Goal: Task Accomplishment & Management: Use online tool/utility

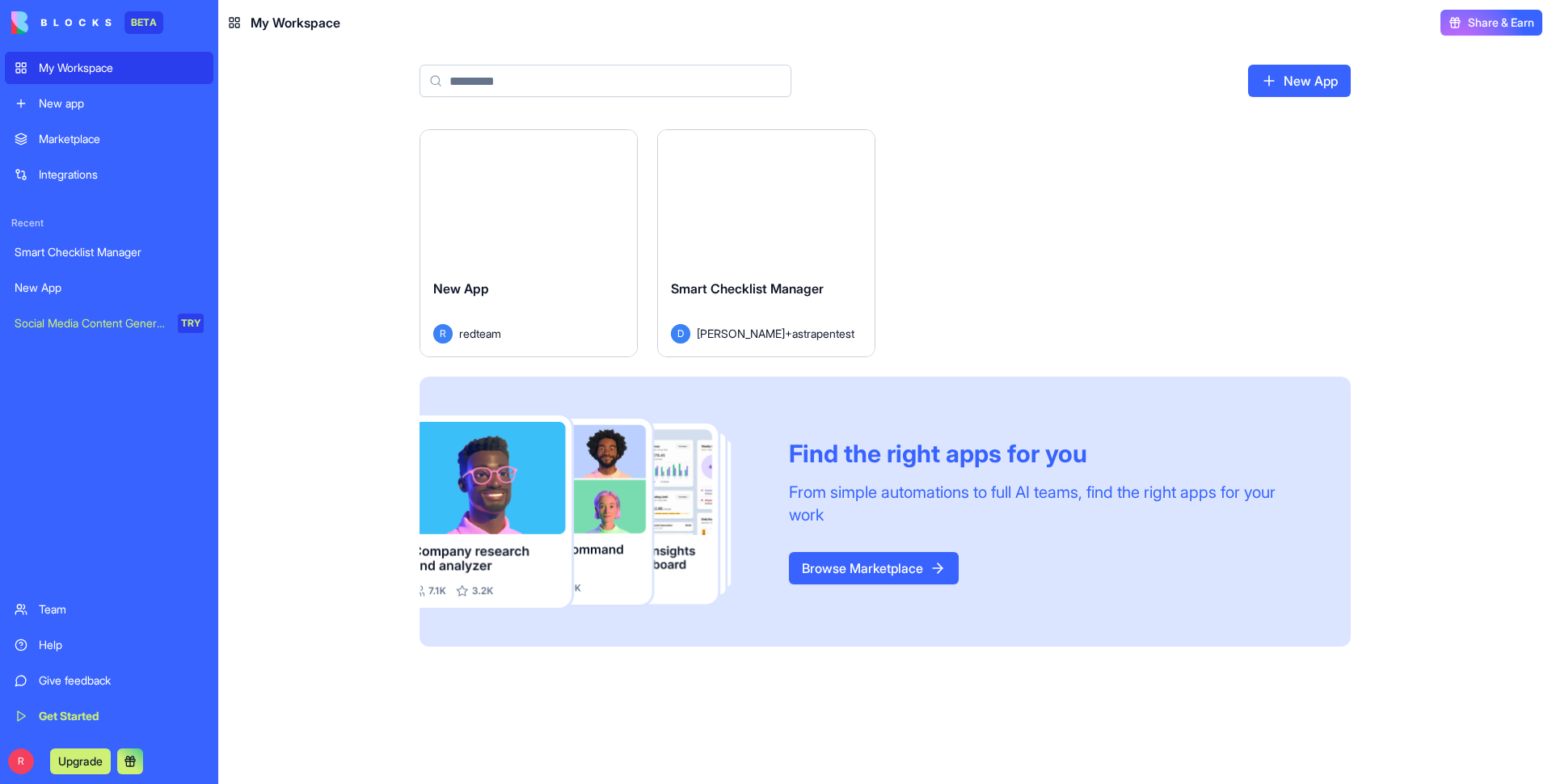
click at [62, 141] on div "Marketplace" at bounding box center [121, 139] width 165 height 16
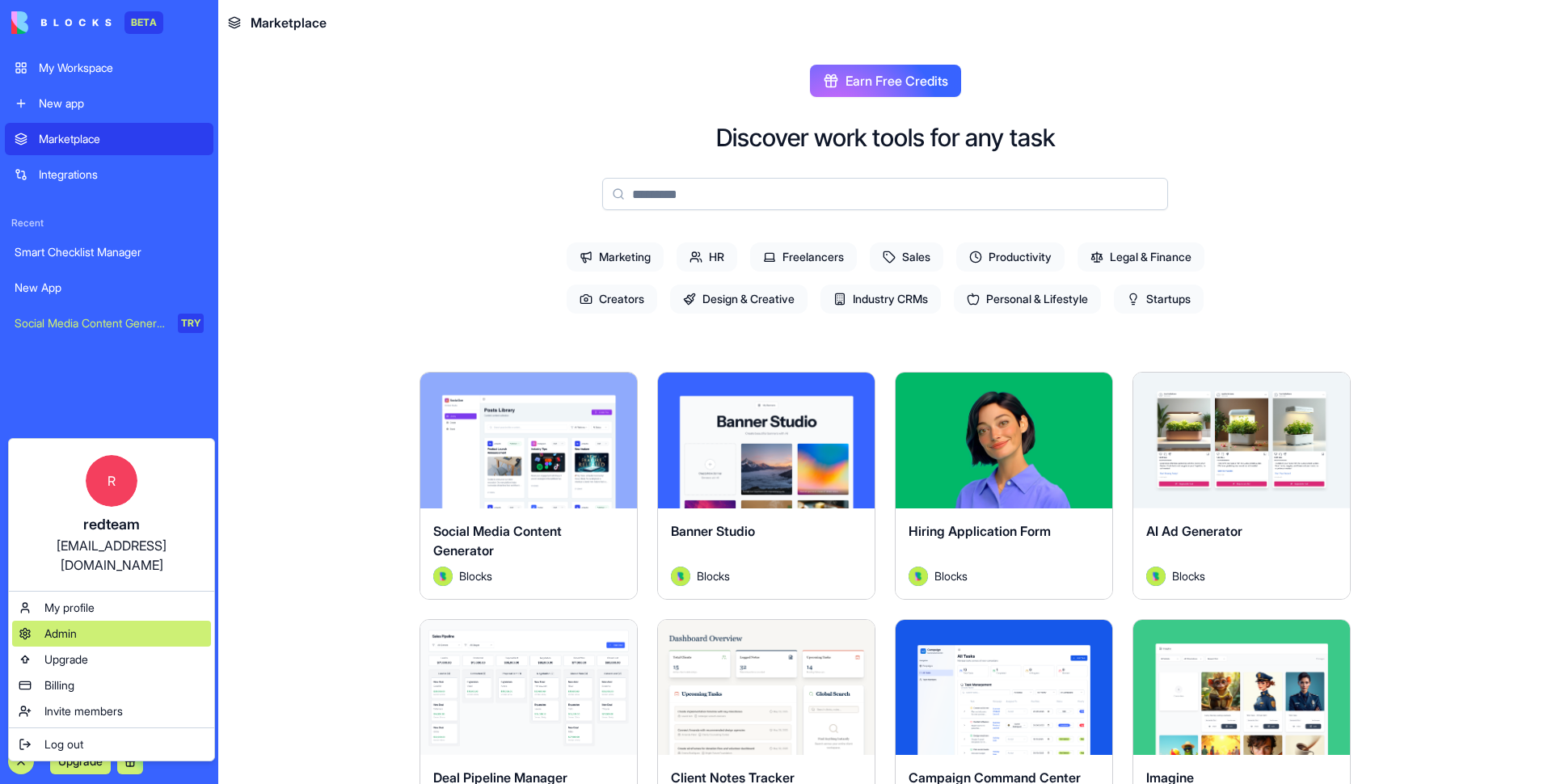
click at [63, 621] on div "Admin" at bounding box center [111, 634] width 199 height 25
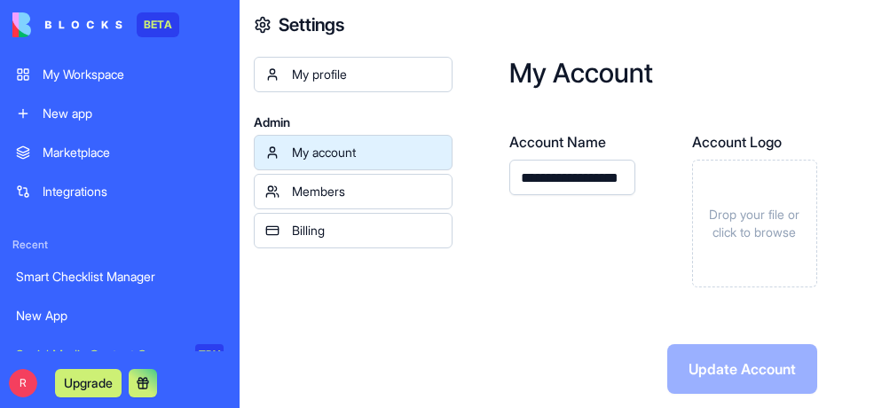
drag, startPoint x: 467, startPoint y: 49, endPoint x: 751, endPoint y: 0, distance: 288.2
click at [467, 49] on div "**********" at bounding box center [664, 225] width 422 height 451
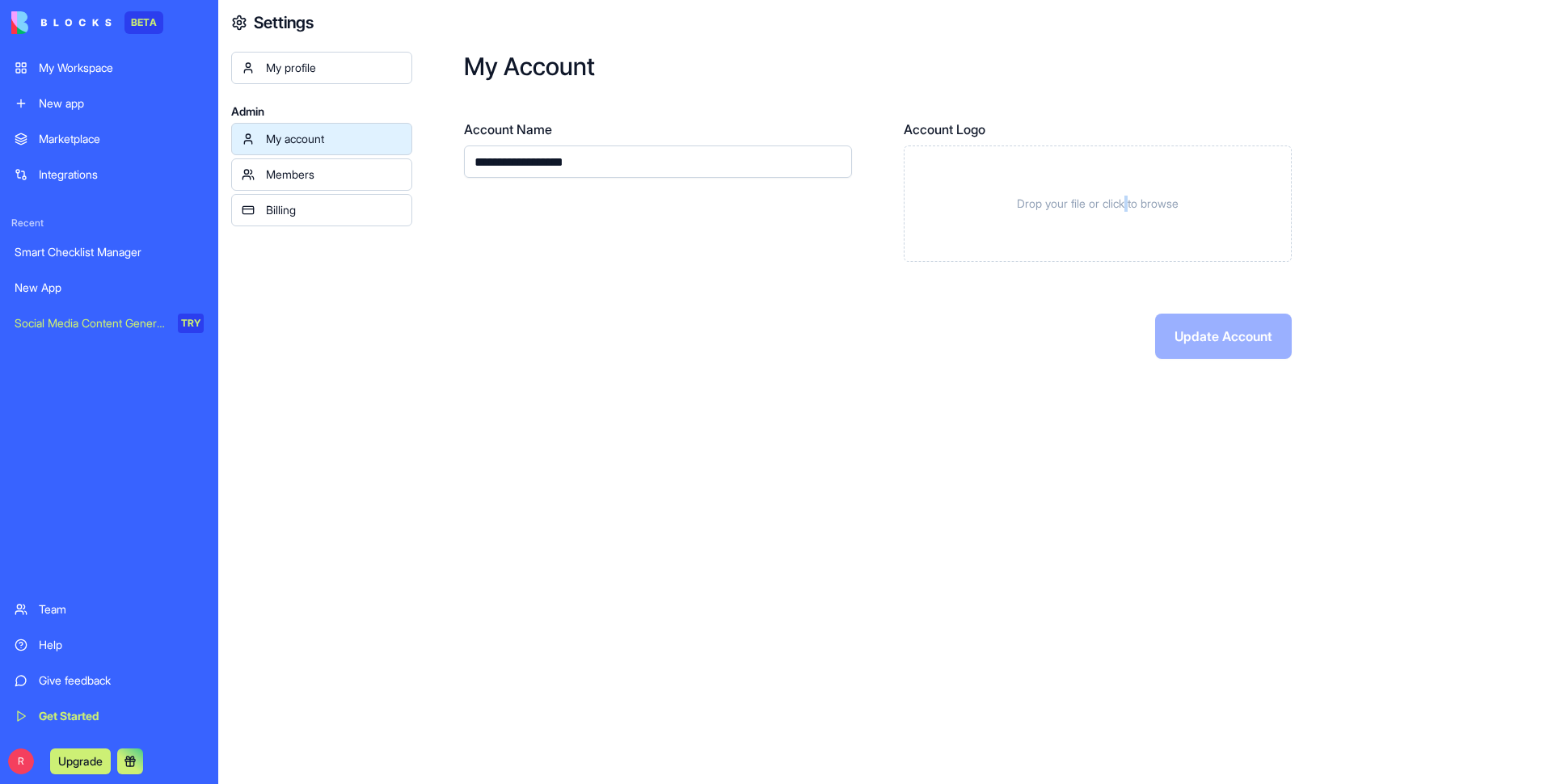
click at [1128, 198] on span "Drop your file or click to browse" at bounding box center [1098, 204] width 162 height 16
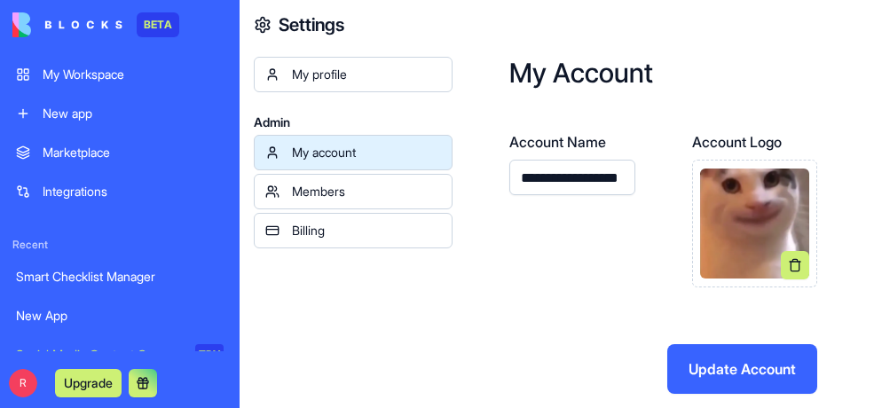
drag, startPoint x: 528, startPoint y: 80, endPoint x: 779, endPoint y: 154, distance: 262.0
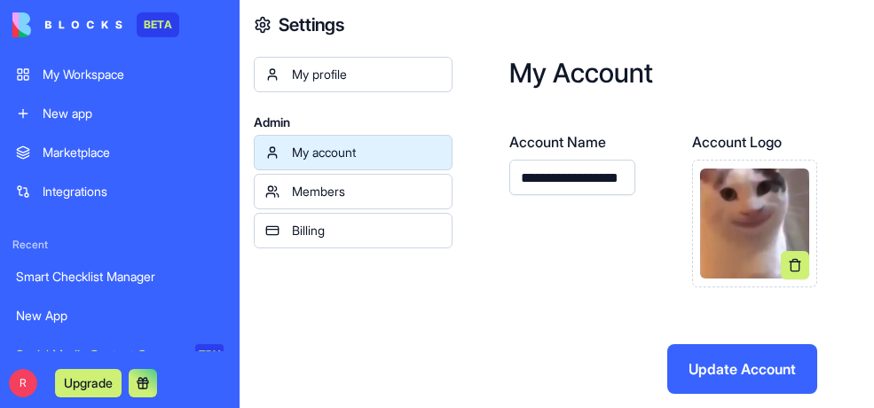
click at [528, 80] on h2 "My Account" at bounding box center [664, 73] width 308 height 32
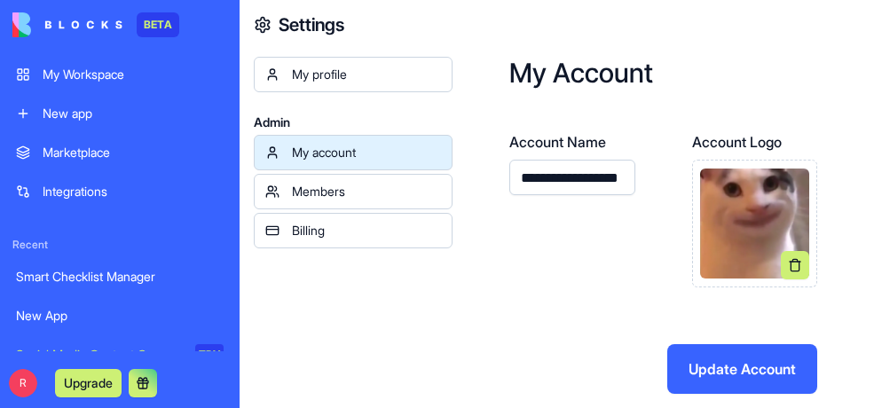
click at [756, 374] on button "Update Account" at bounding box center [743, 369] width 150 height 50
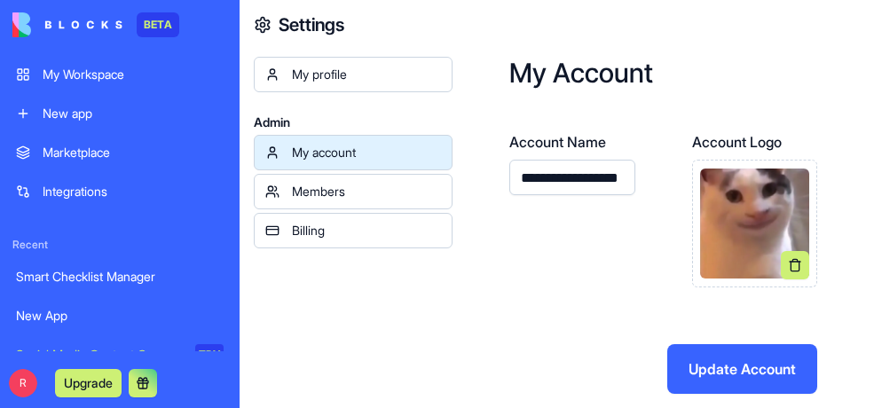
click at [756, 374] on button "Update Account" at bounding box center [743, 369] width 150 height 50
drag, startPoint x: 461, startPoint y: 154, endPoint x: 456, endPoint y: 170, distance: 17.4
click at [461, 154] on div "**********" at bounding box center [664, 225] width 422 height 451
click at [449, 336] on div "My profile Admin My account Members Billing" at bounding box center [353, 261] width 199 height 408
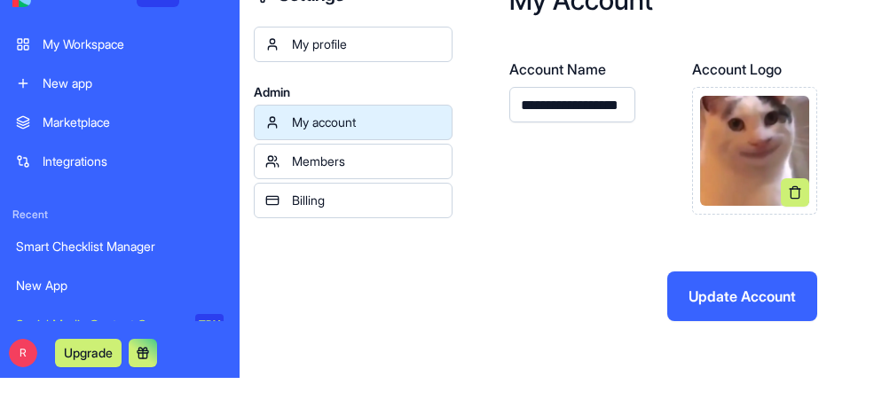
scroll to position [57, 0]
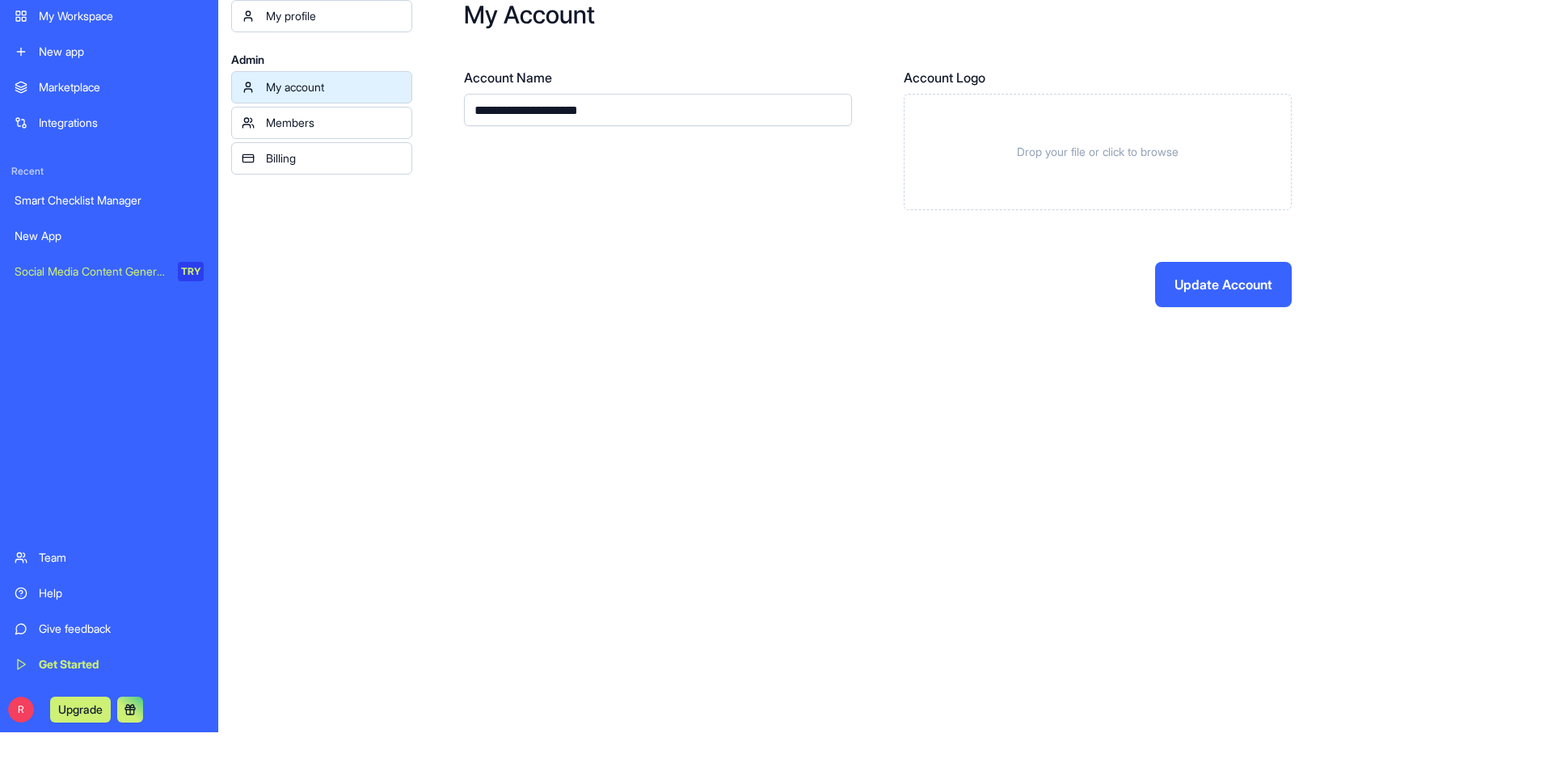
click at [81, 18] on div "My Workspace" at bounding box center [121, 16] width 165 height 16
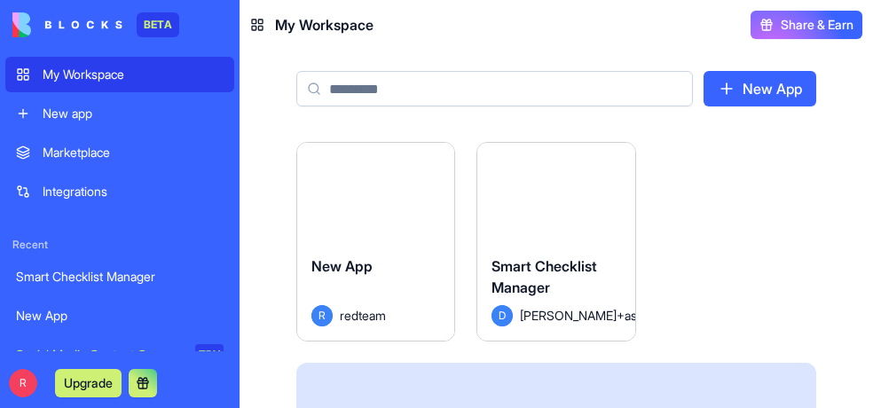
click at [455, 16] on header "My Workspace Share & Earn" at bounding box center [557, 25] width 634 height 50
click at [262, 19] on icon at bounding box center [257, 25] width 14 height 14
drag, startPoint x: 462, startPoint y: 41, endPoint x: 554, endPoint y: 113, distance: 117.0
click at [462, 41] on header "My Workspace Share & Earn" at bounding box center [557, 25] width 634 height 50
click at [383, 327] on div "New App R redteam" at bounding box center [375, 290] width 157 height 99
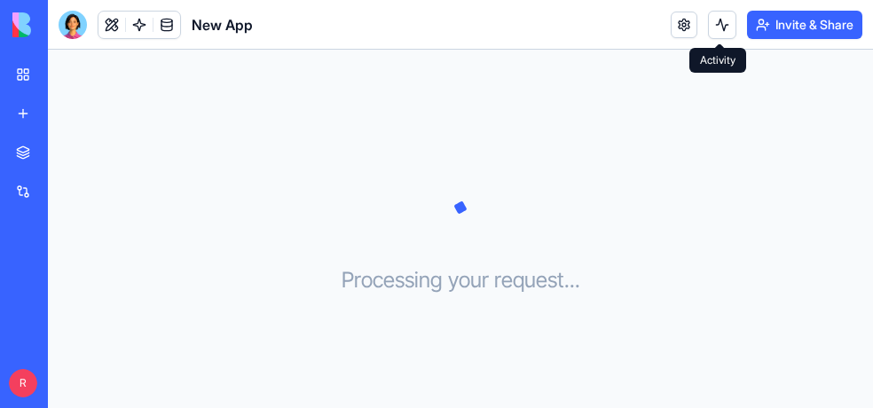
click at [526, 92] on div "Processing your request . . ." at bounding box center [461, 229] width 826 height 359
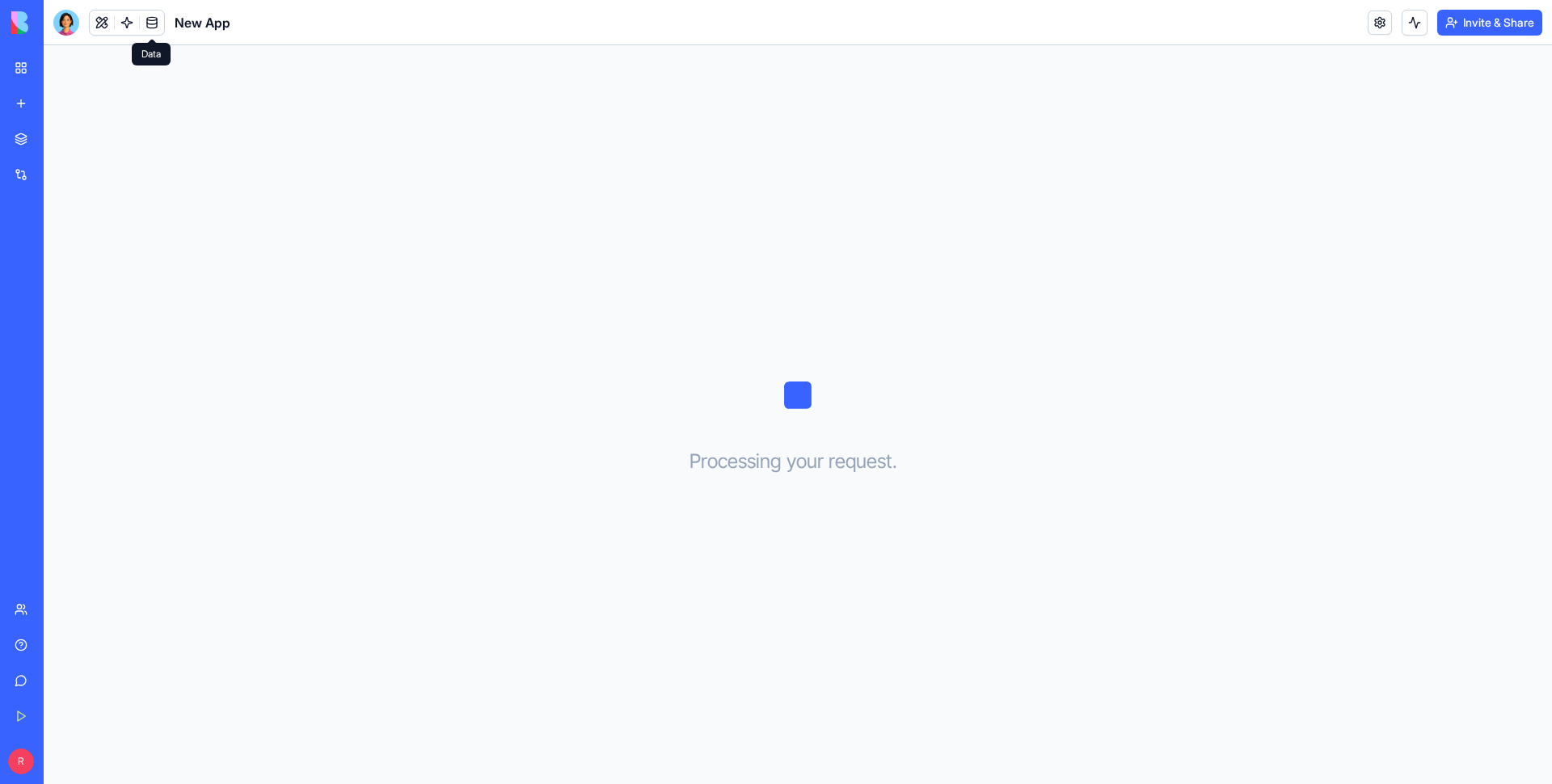
click at [162, 21] on link at bounding box center [152, 23] width 25 height 25
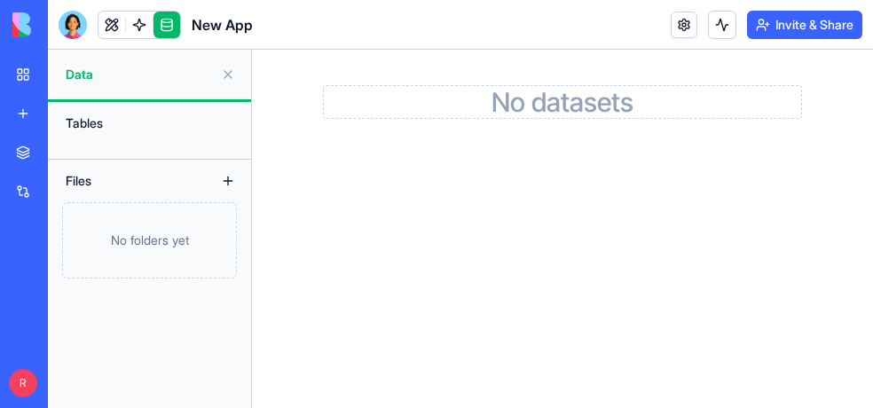
click at [136, 214] on div "No folders yet" at bounding box center [149, 240] width 175 height 76
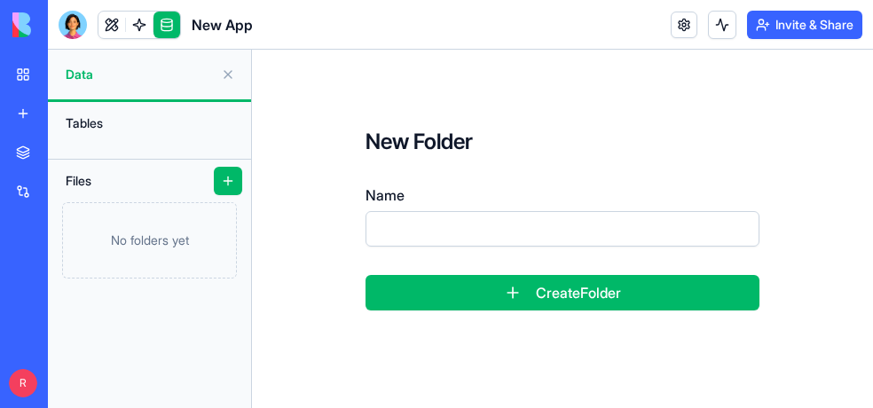
drag, startPoint x: 414, startPoint y: 245, endPoint x: 443, endPoint y: 233, distance: 31.8
click at [414, 245] on input "Name" at bounding box center [563, 229] width 394 height 36
type input "**"
click at [612, 289] on button "Create Folder" at bounding box center [563, 293] width 394 height 36
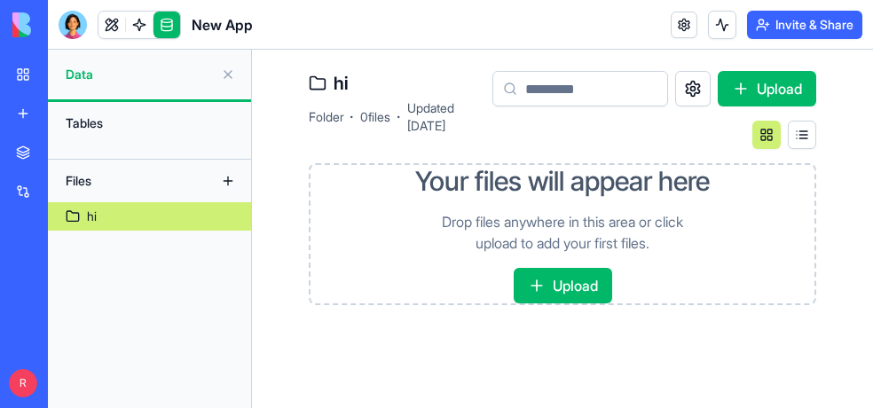
click at [170, 271] on div "Tables Files hi" at bounding box center [149, 255] width 203 height 306
click at [161, 302] on div "Tables Files hi" at bounding box center [149, 255] width 203 height 306
click at [564, 293] on button "Upload" at bounding box center [563, 286] width 99 height 36
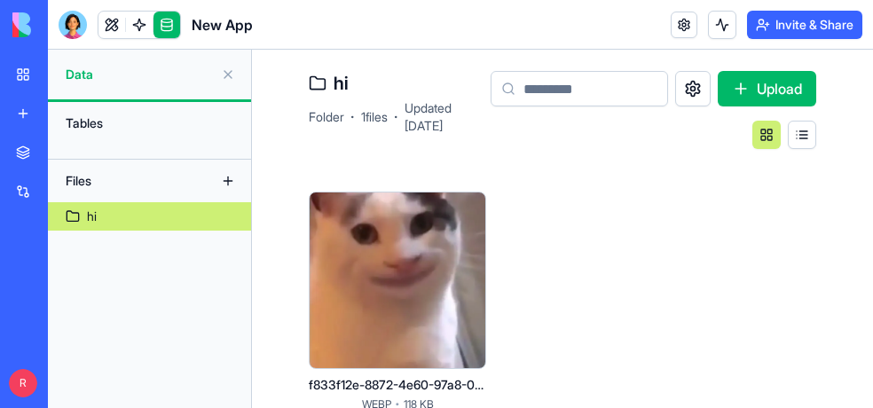
click at [527, 229] on div "f833f12e-8872-4e60-97a8-04c401c2a475.webp WEBP · 118 KB" at bounding box center [563, 315] width 508 height 247
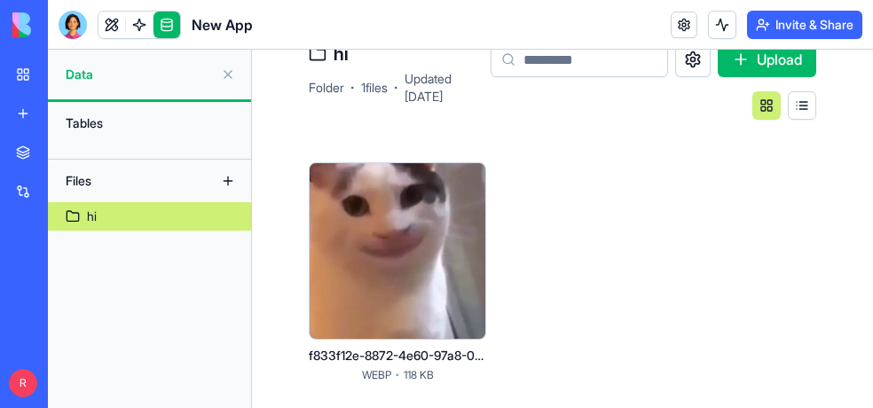
scroll to position [66, 0]
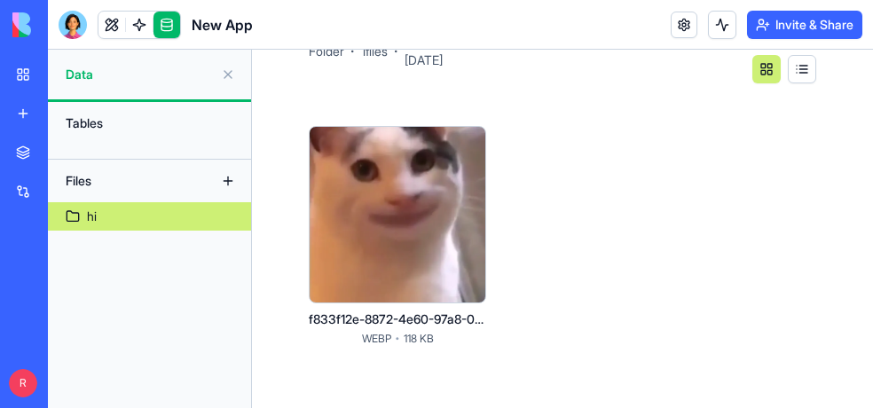
click at [434, 179] on div at bounding box center [398, 215] width 178 height 178
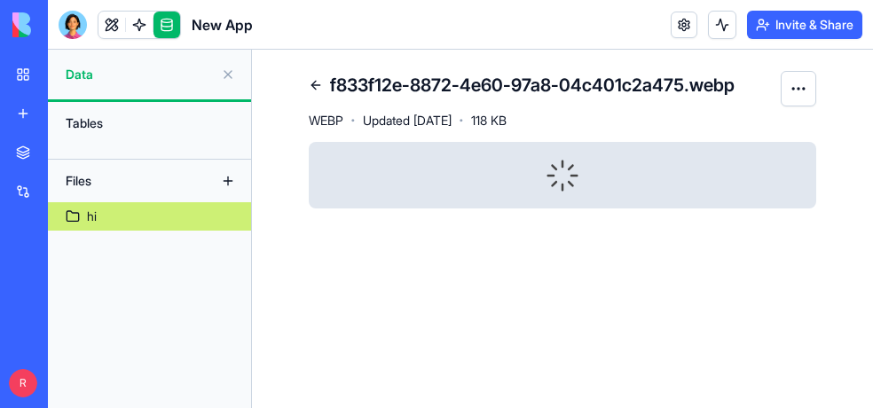
drag, startPoint x: 362, startPoint y: 269, endPoint x: 315, endPoint y: 186, distance: 95.0
click at [362, 269] on main "f833f12e-8872-4e60-97a8-04c401c2a475.webp WEBP · Updated [DATE] · 118 KB" at bounding box center [562, 229] width 621 height 359
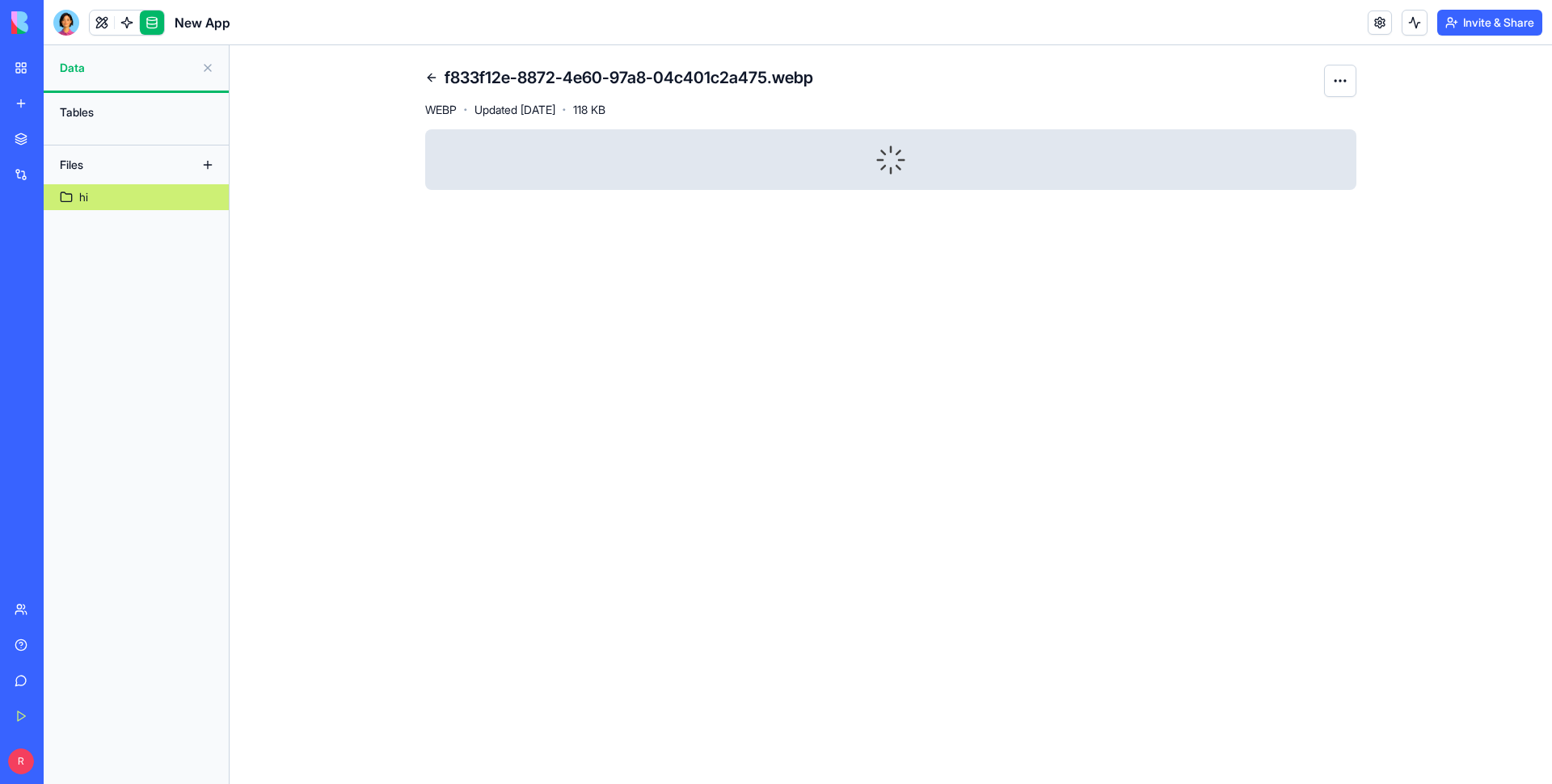
click at [428, 81] on link at bounding box center [432, 77] width 26 height 25
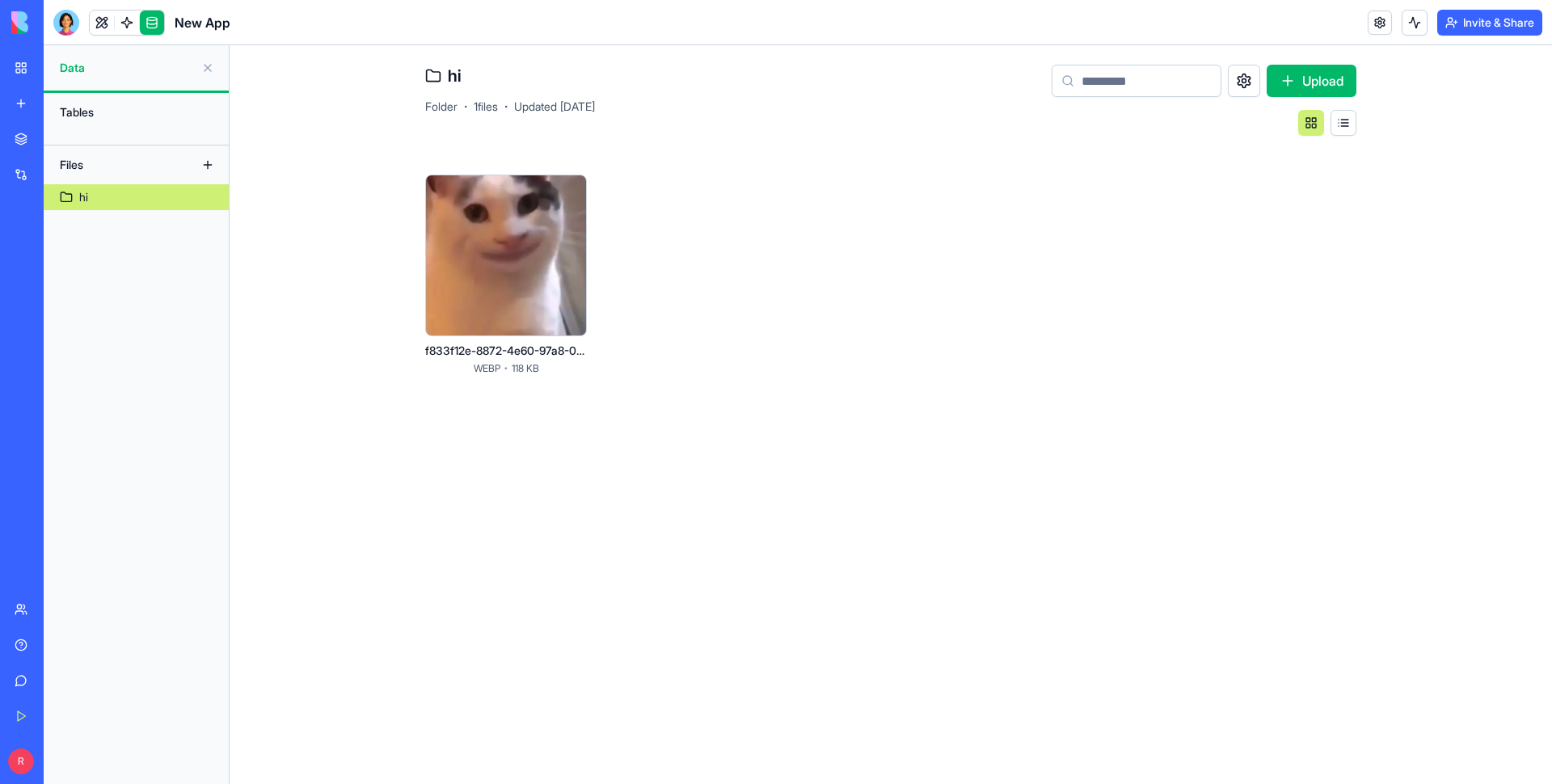
click at [795, 79] on button "Upload" at bounding box center [1312, 81] width 90 height 33
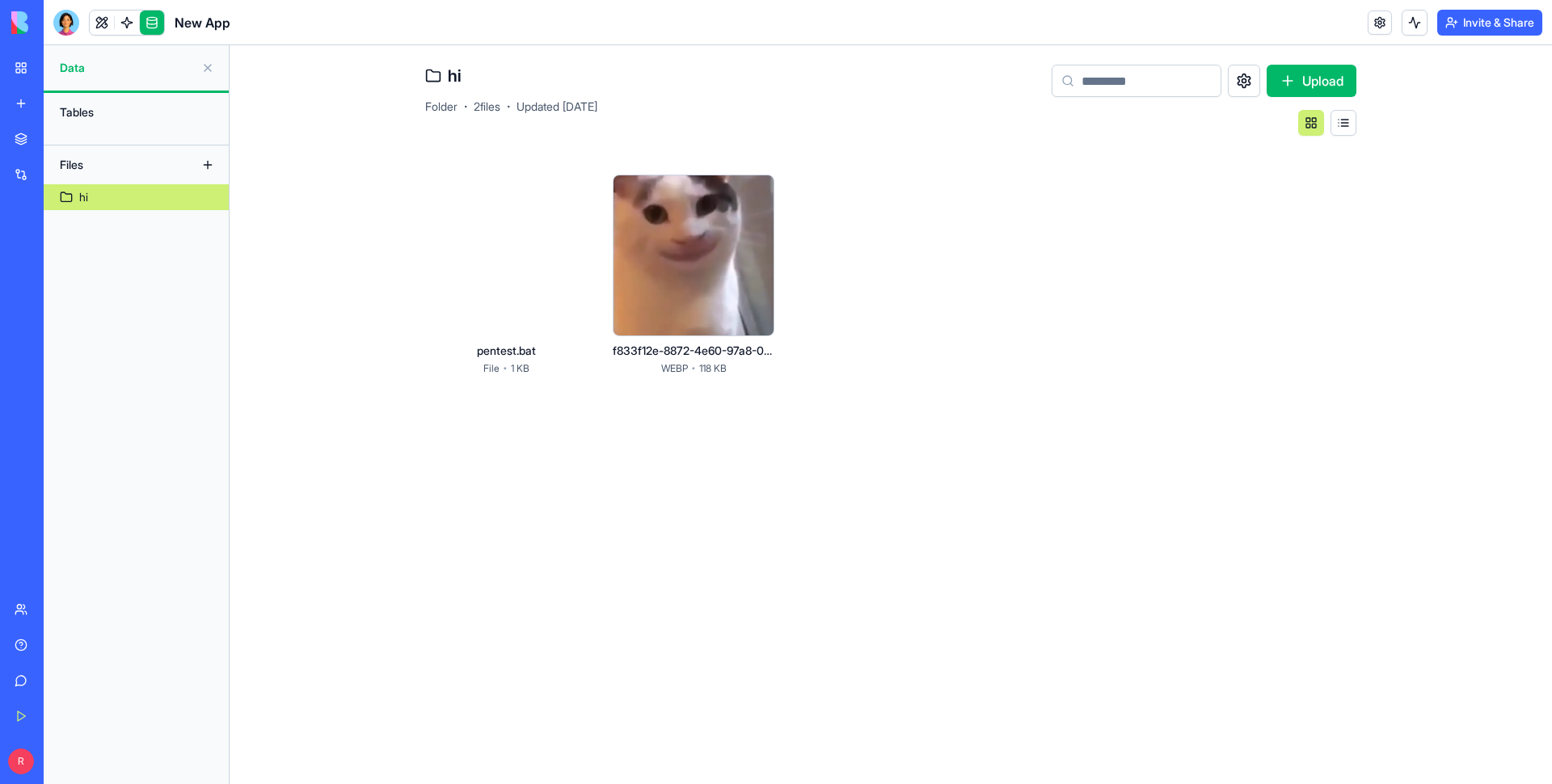
click at [565, 196] on html "BETA My Workspace New app Marketplace Integrations Recent Smart Checklist Manag…" at bounding box center [776, 392] width 1552 height 784
click at [685, 371] on html "BETA My Workspace New app Marketplace Integrations Recent Smart Checklist Manag…" at bounding box center [776, 392] width 1552 height 784
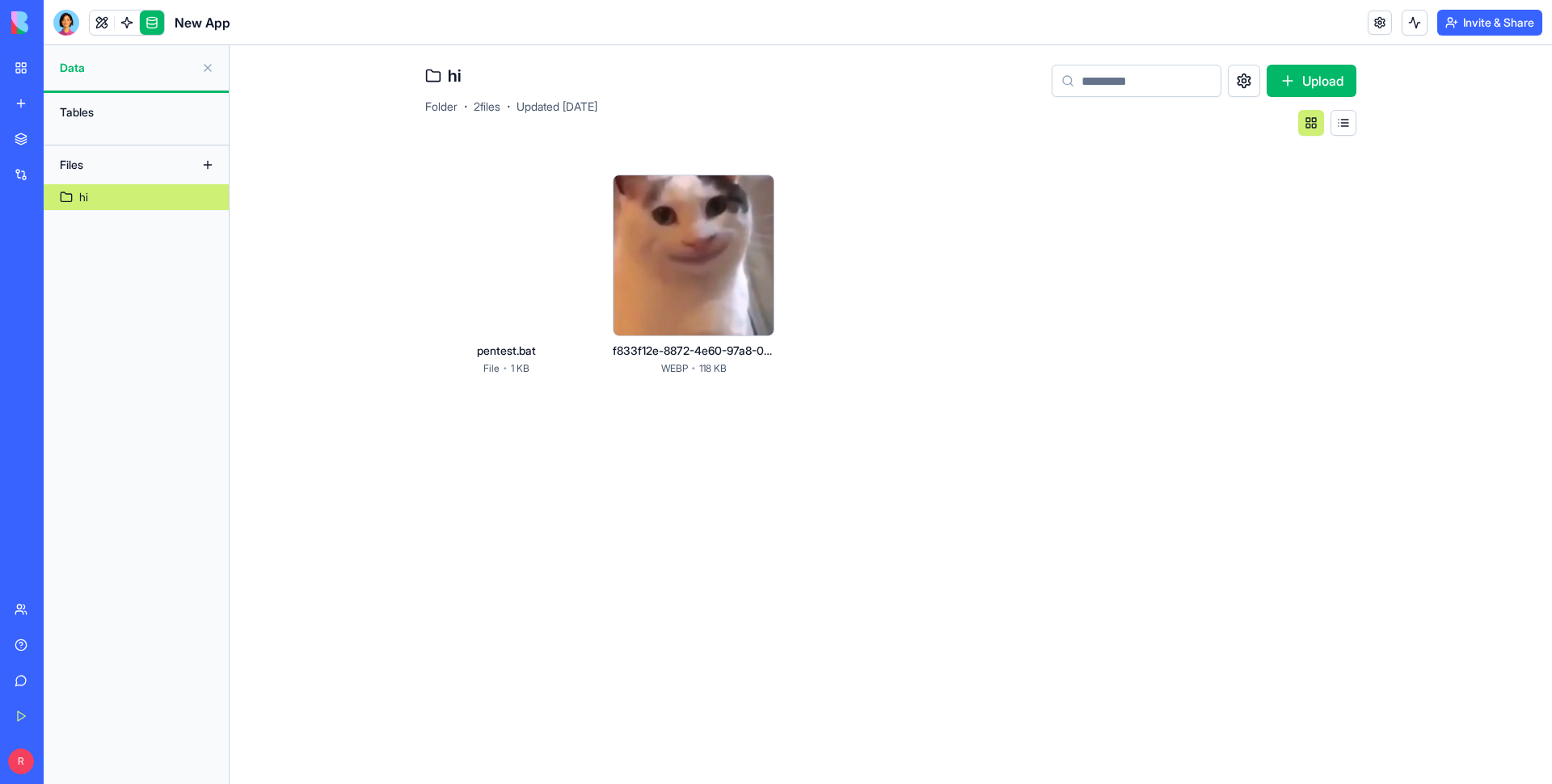
drag, startPoint x: 585, startPoint y: 529, endPoint x: 652, endPoint y: 333, distance: 207.1
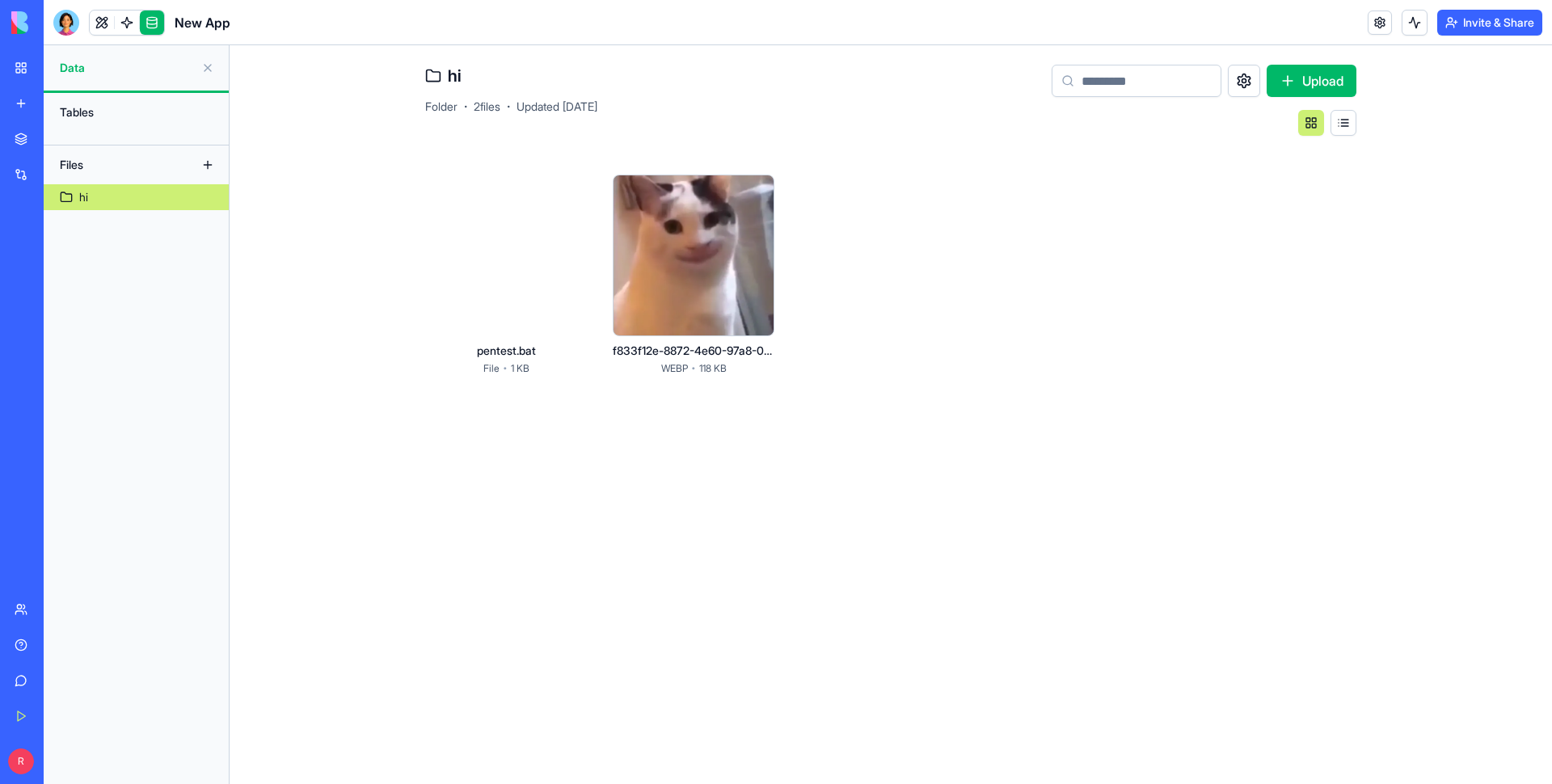
click at [585, 371] on main "hi Folder · 2 files · Updated [DATE] Upload pentest.bat File · 1 KB f833f12e-88…" at bounding box center [891, 414] width 1322 height 738
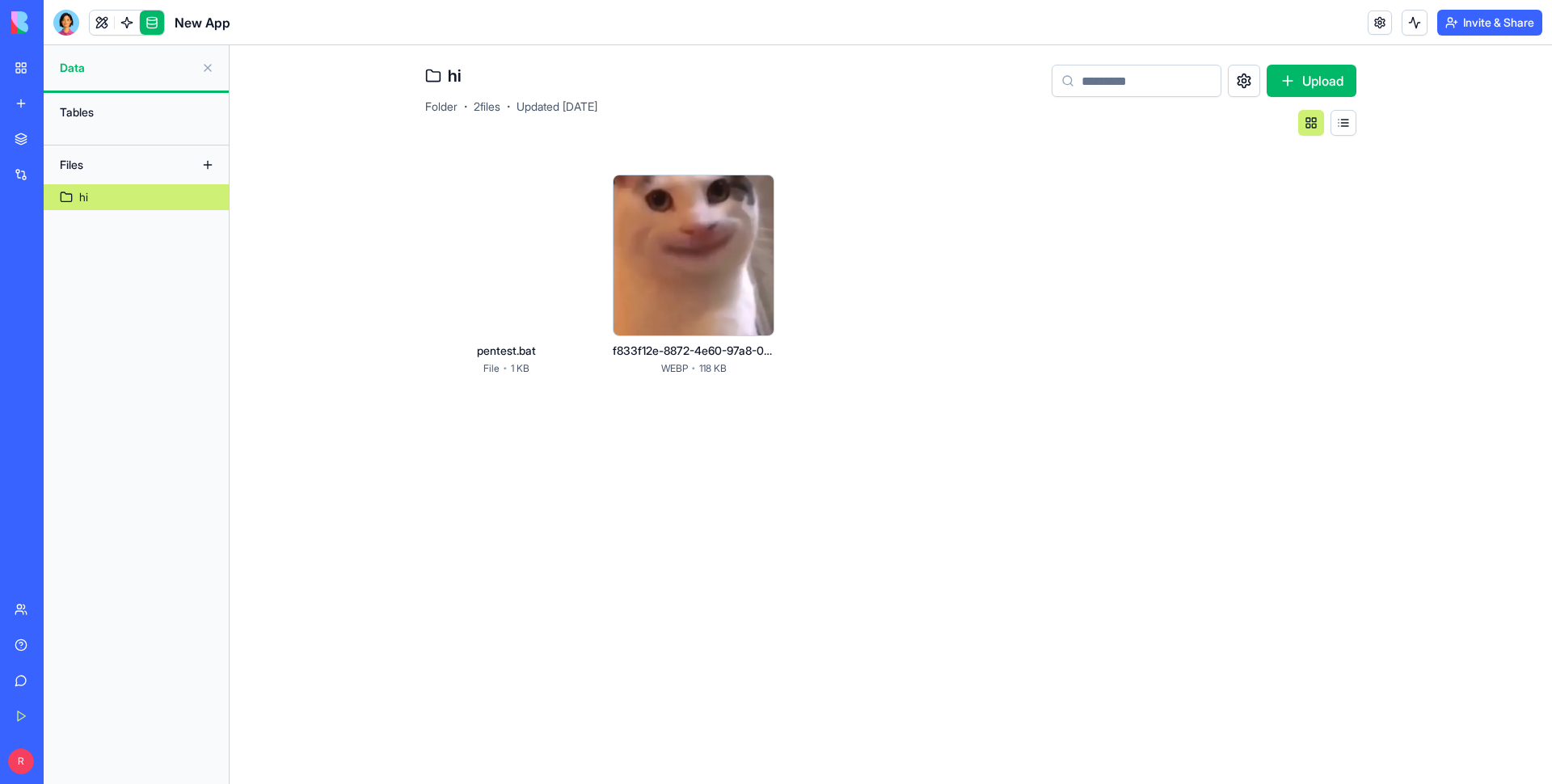
click at [574, 185] on html "BETA My Workspace New app Marketplace Integrations Recent Smart Checklist Manag…" at bounding box center [776, 392] width 1552 height 784
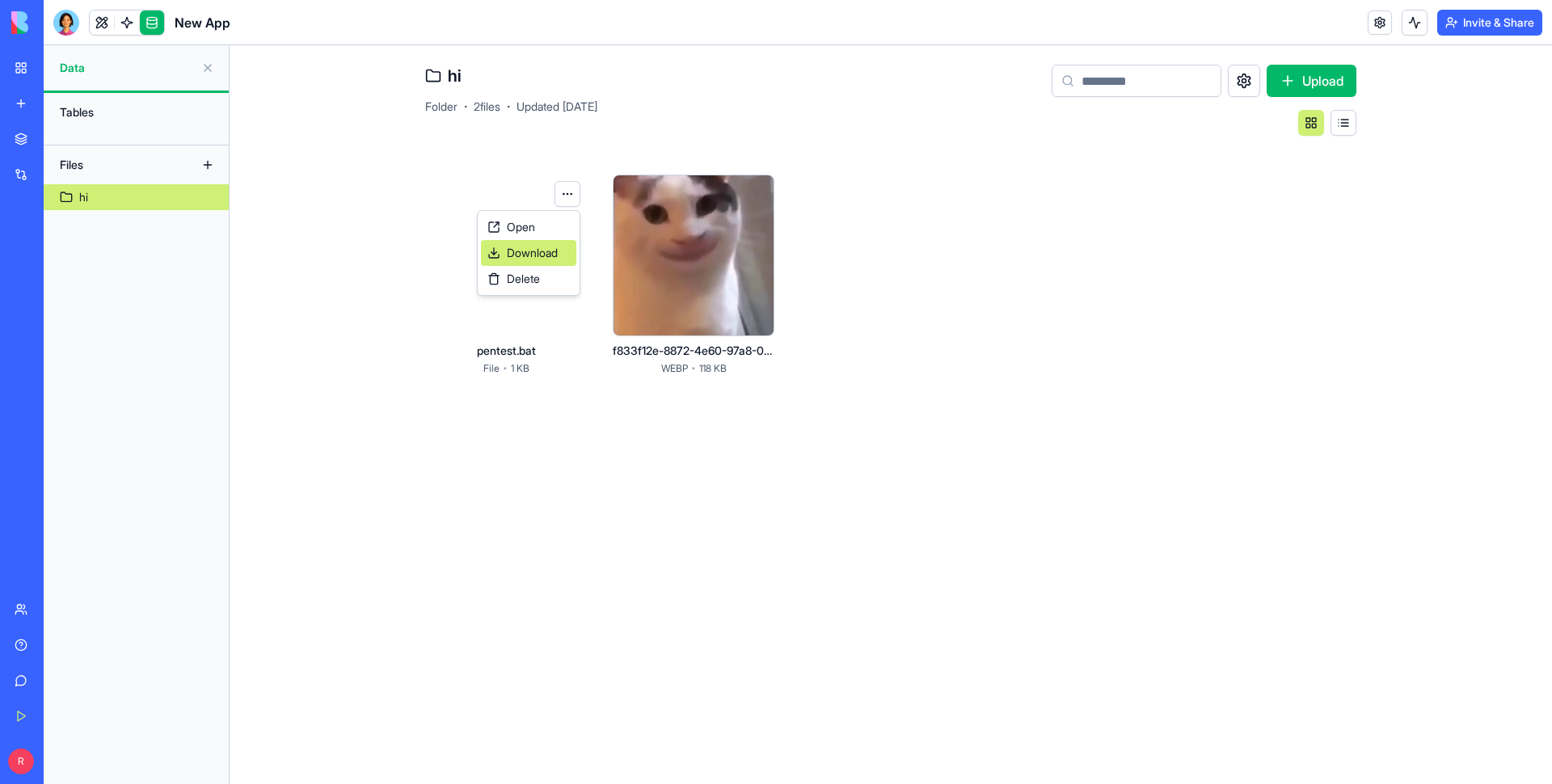
click at [550, 249] on span "Download" at bounding box center [533, 253] width 51 height 16
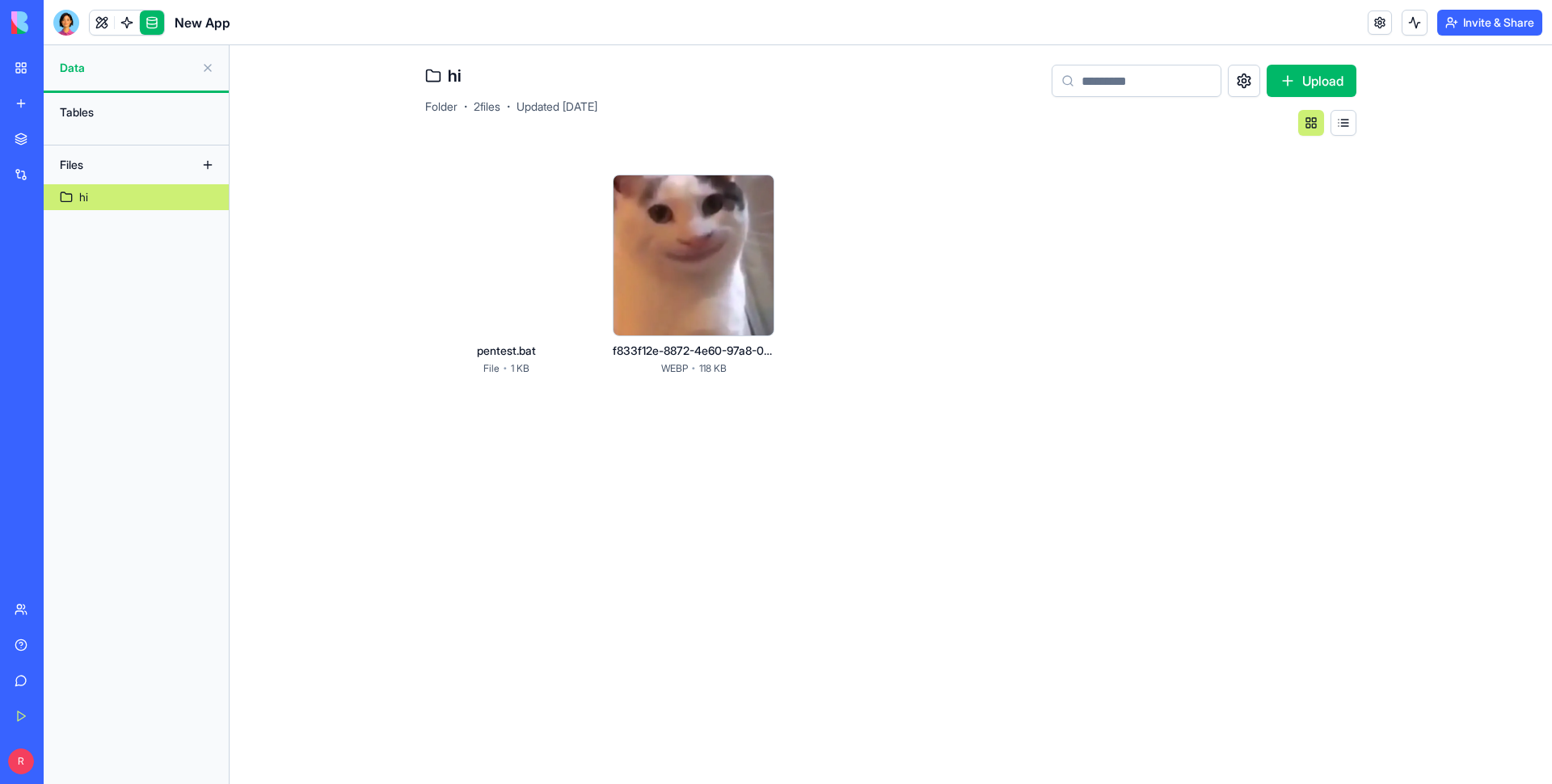
click at [565, 371] on main "hi Folder · 2 files · Updated [DATE] Upload pentest.bat File · 1 KB f833f12e-88…" at bounding box center [891, 414] width 1322 height 738
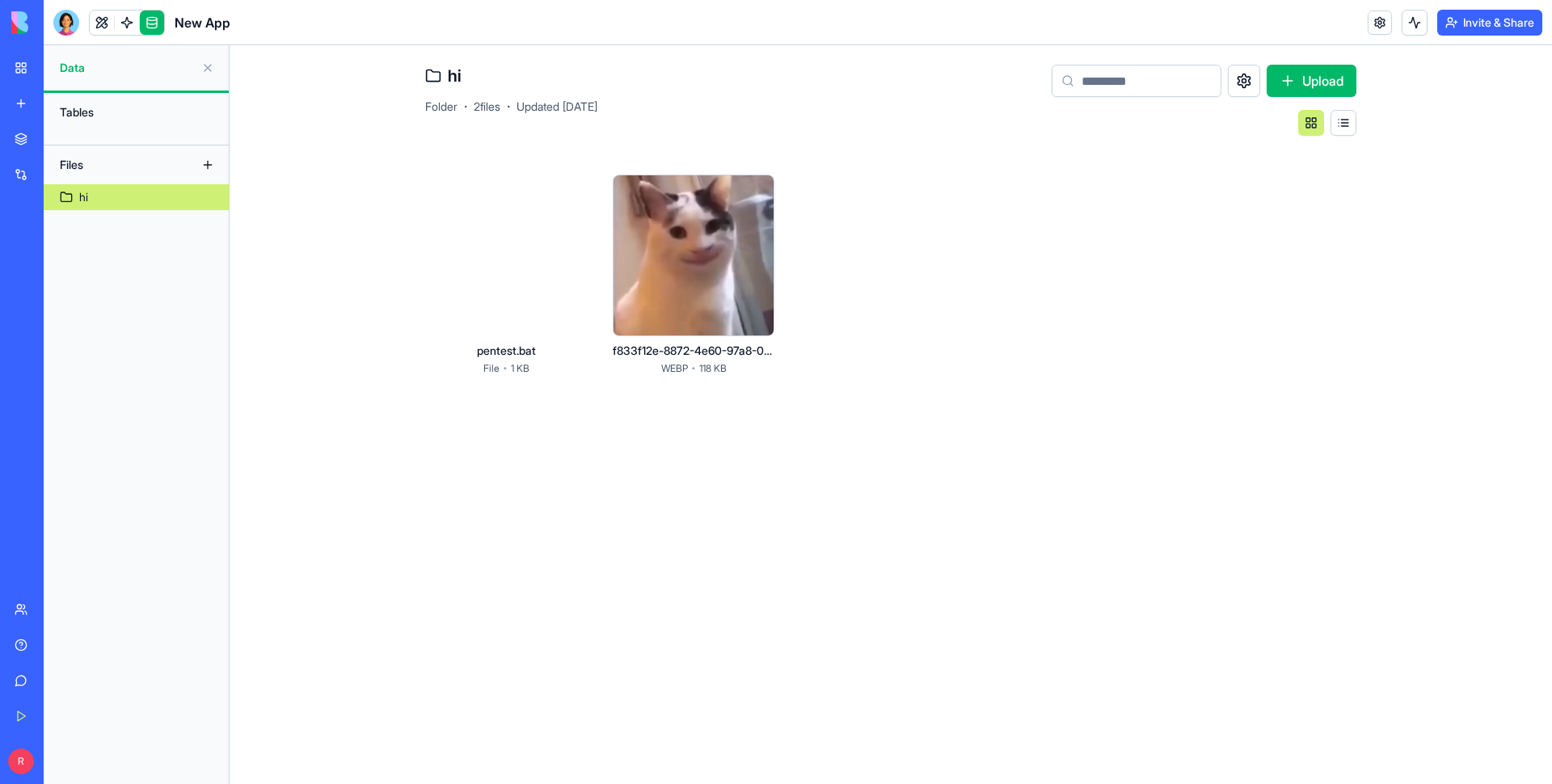
drag, startPoint x: 140, startPoint y: 149, endPoint x: 148, endPoint y: 147, distance: 8.2
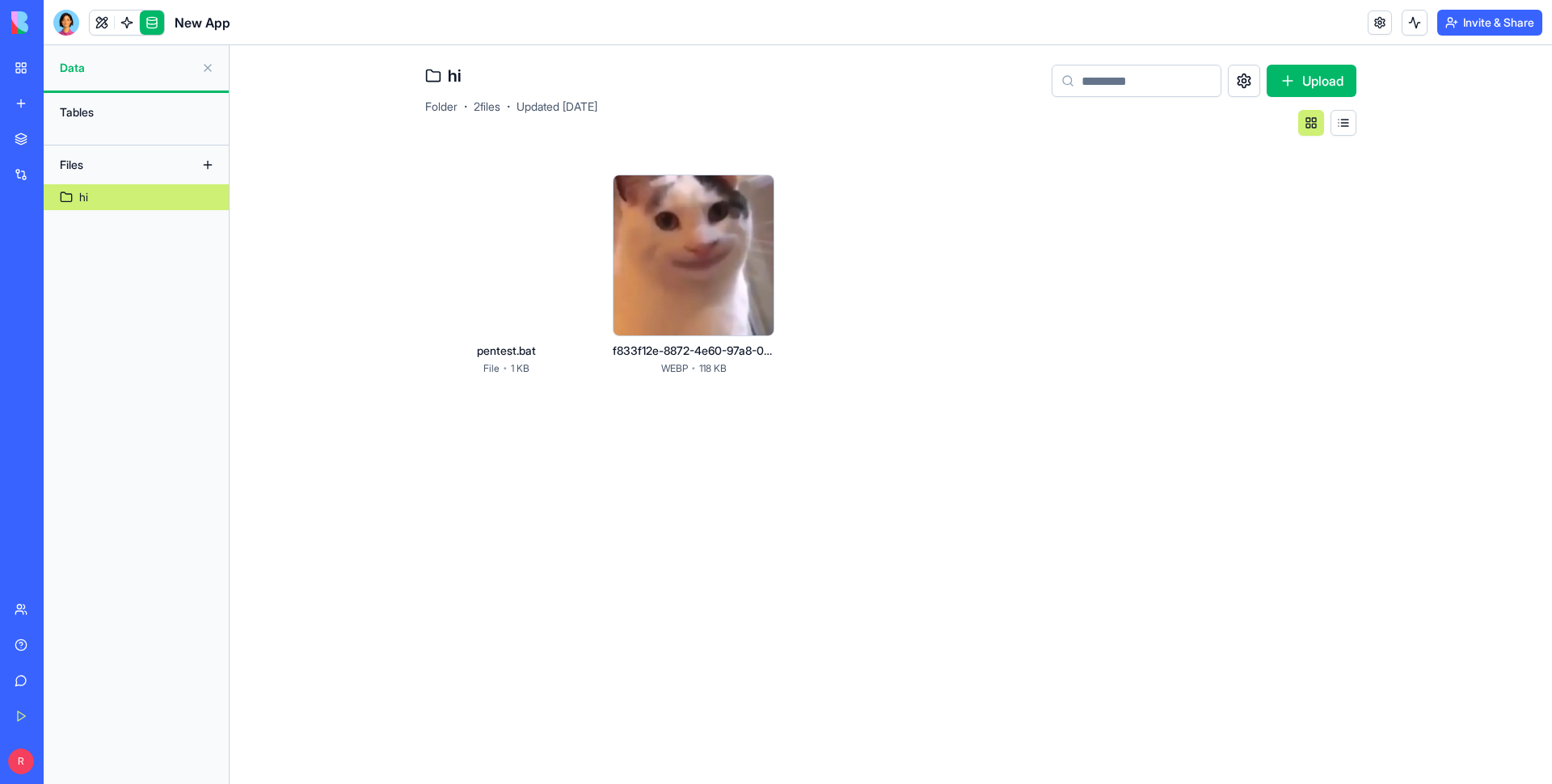
click at [148, 147] on div "Files" at bounding box center [136, 165] width 185 height 39
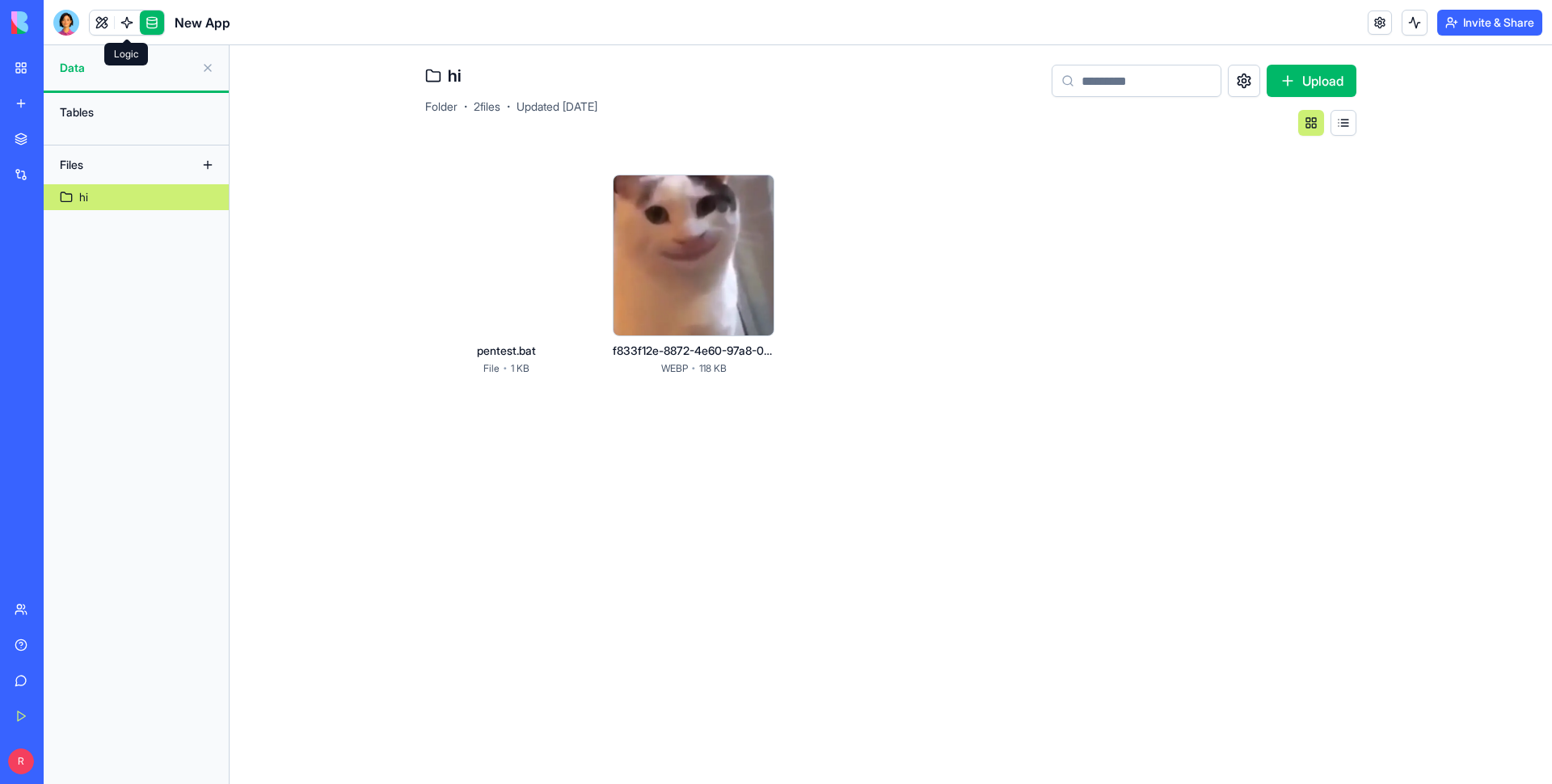
click at [130, 25] on link at bounding box center [127, 23] width 25 height 25
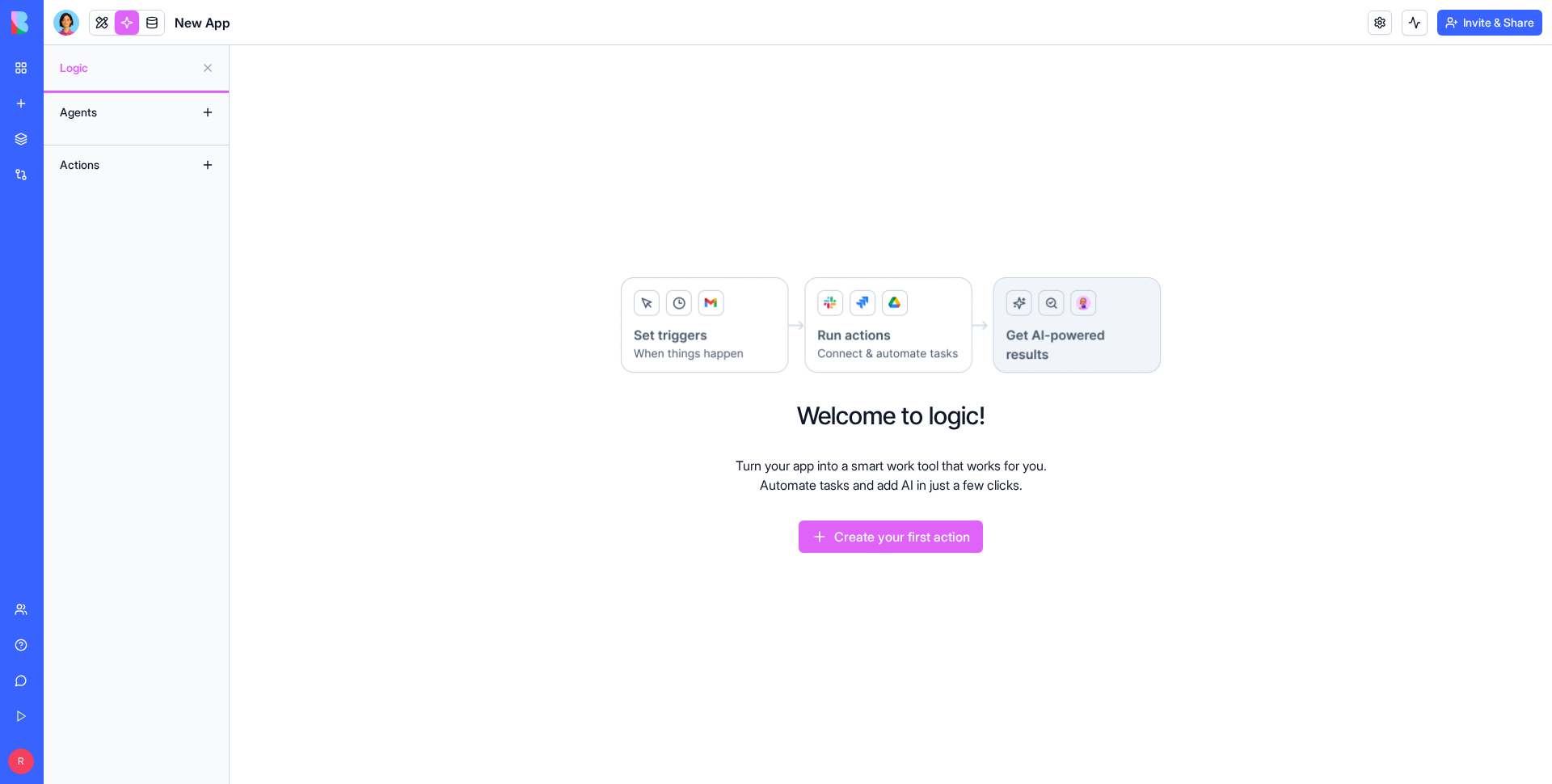
click at [795, 371] on button "Create your first action" at bounding box center [891, 537] width 184 height 33
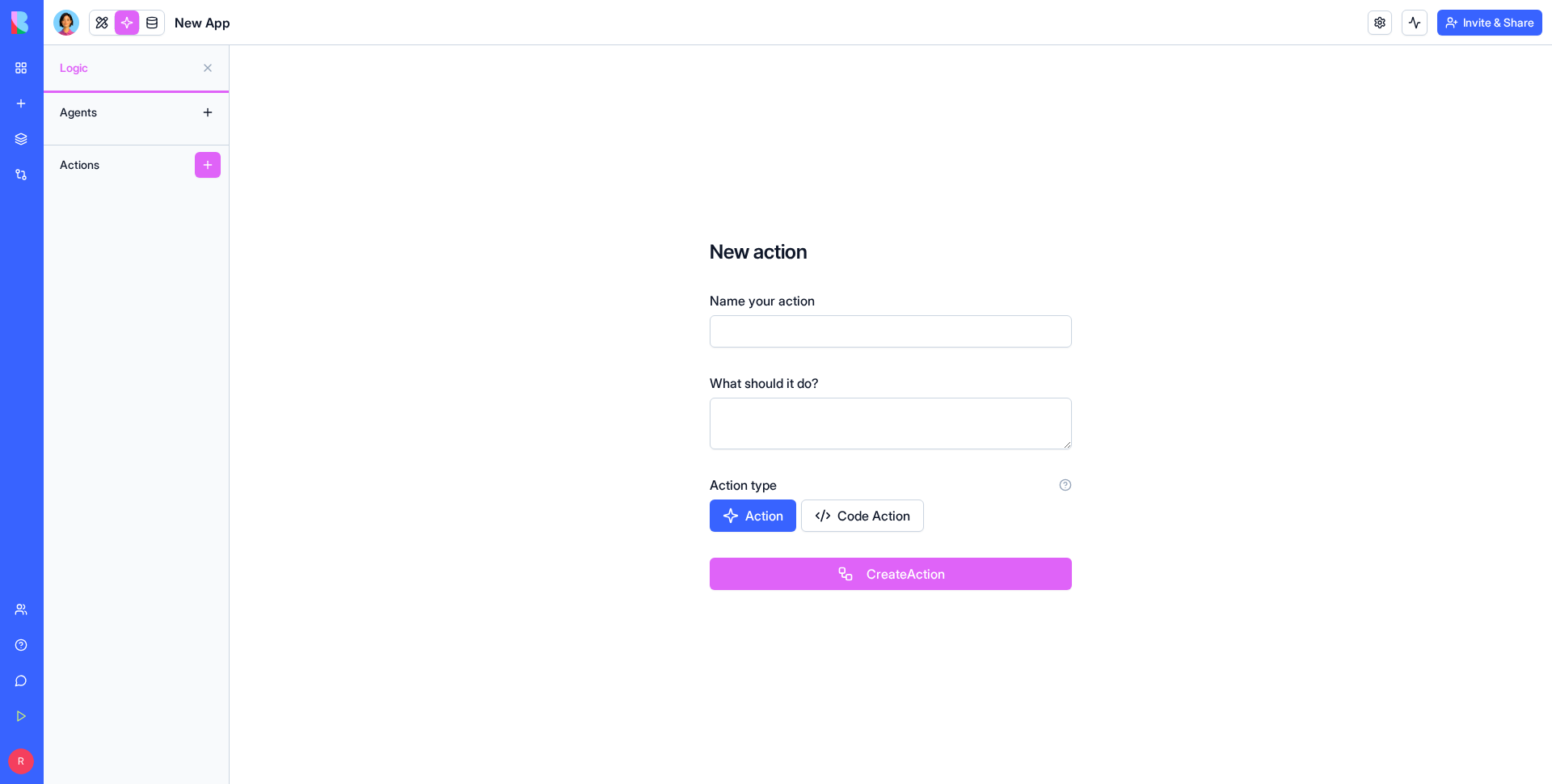
click at [795, 371] on form "New action Name your action What should it do? Action type Action Code Action C…" at bounding box center [891, 414] width 465 height 454
drag, startPoint x: 824, startPoint y: 543, endPoint x: 912, endPoint y: 634, distance: 126.6
click at [795, 371] on form "New action Name your action What should it do? Action type Action Code Action C…" at bounding box center [891, 414] width 465 height 454
click at [766, 353] on div "New action Name your action What should it do? Action type Action Code Action" at bounding box center [891, 385] width 362 height 292
click at [776, 334] on input "*" at bounding box center [891, 331] width 362 height 33
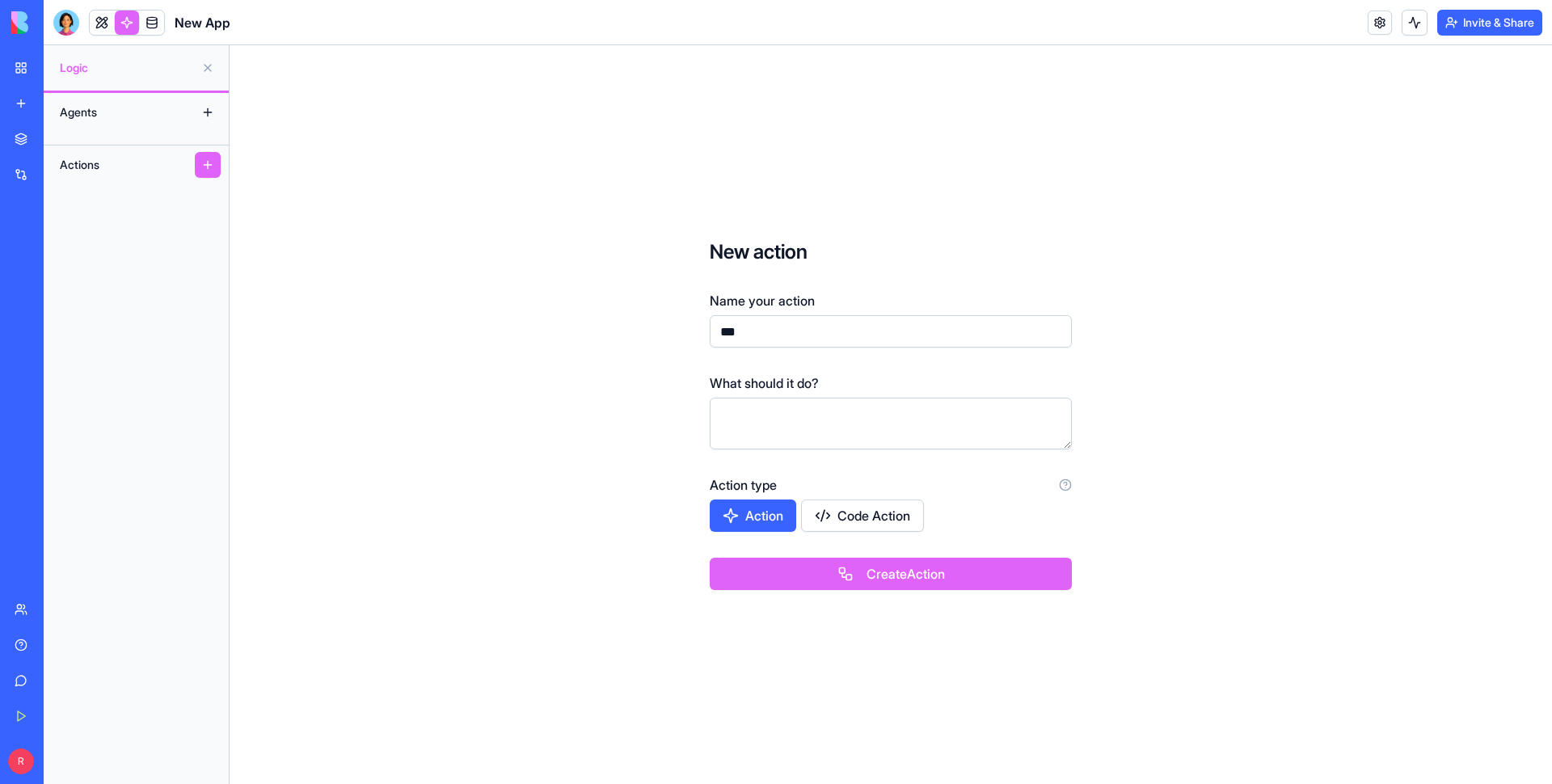
type input "***"
click at [759, 371] on textarea at bounding box center [891, 423] width 362 height 52
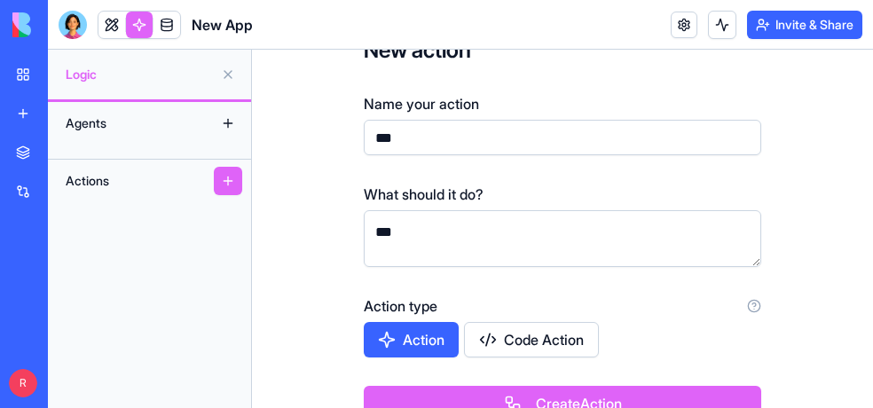
type textarea "***"
click at [430, 337] on button "Action" at bounding box center [411, 340] width 95 height 36
click at [262, 316] on div "New action Name your action *** What should it do? *** Action type Action Code …" at bounding box center [562, 229] width 621 height 359
drag, startPoint x: 327, startPoint y: 203, endPoint x: 526, endPoint y: 86, distance: 231.6
click at [327, 203] on form "New action Name your action *** What should it do? *** Action type Action Code …" at bounding box center [562, 229] width 511 height 499
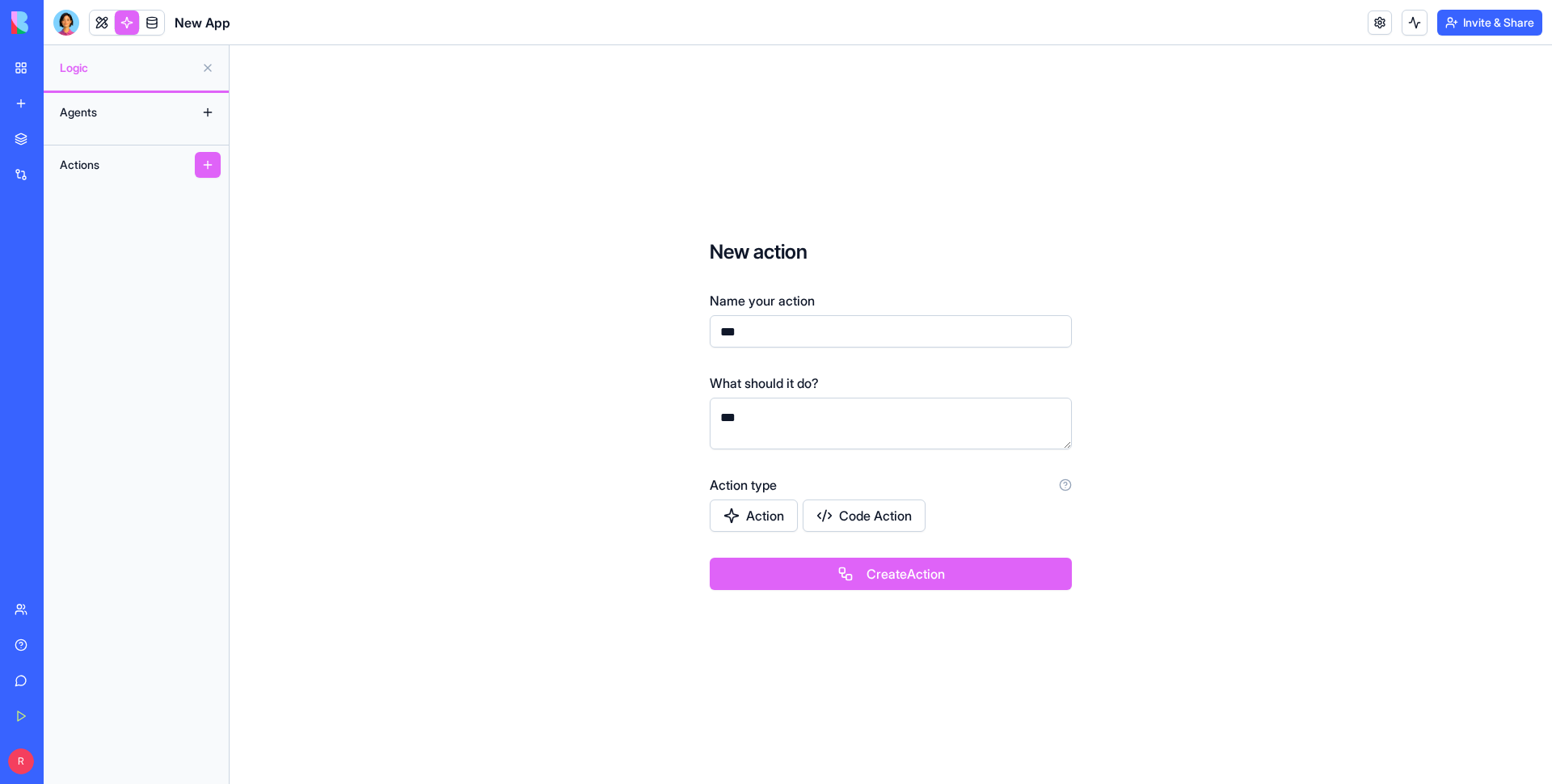
click at [795, 371] on button "Code Action" at bounding box center [863, 516] width 123 height 33
click at [795, 371] on form "New action Name your action *** What should it do? *** Action type Action Code …" at bounding box center [891, 414] width 465 height 454
click at [795, 371] on button "Create Action" at bounding box center [891, 574] width 362 height 33
click at [109, 193] on link "fdf" at bounding box center [136, 197] width 185 height 25
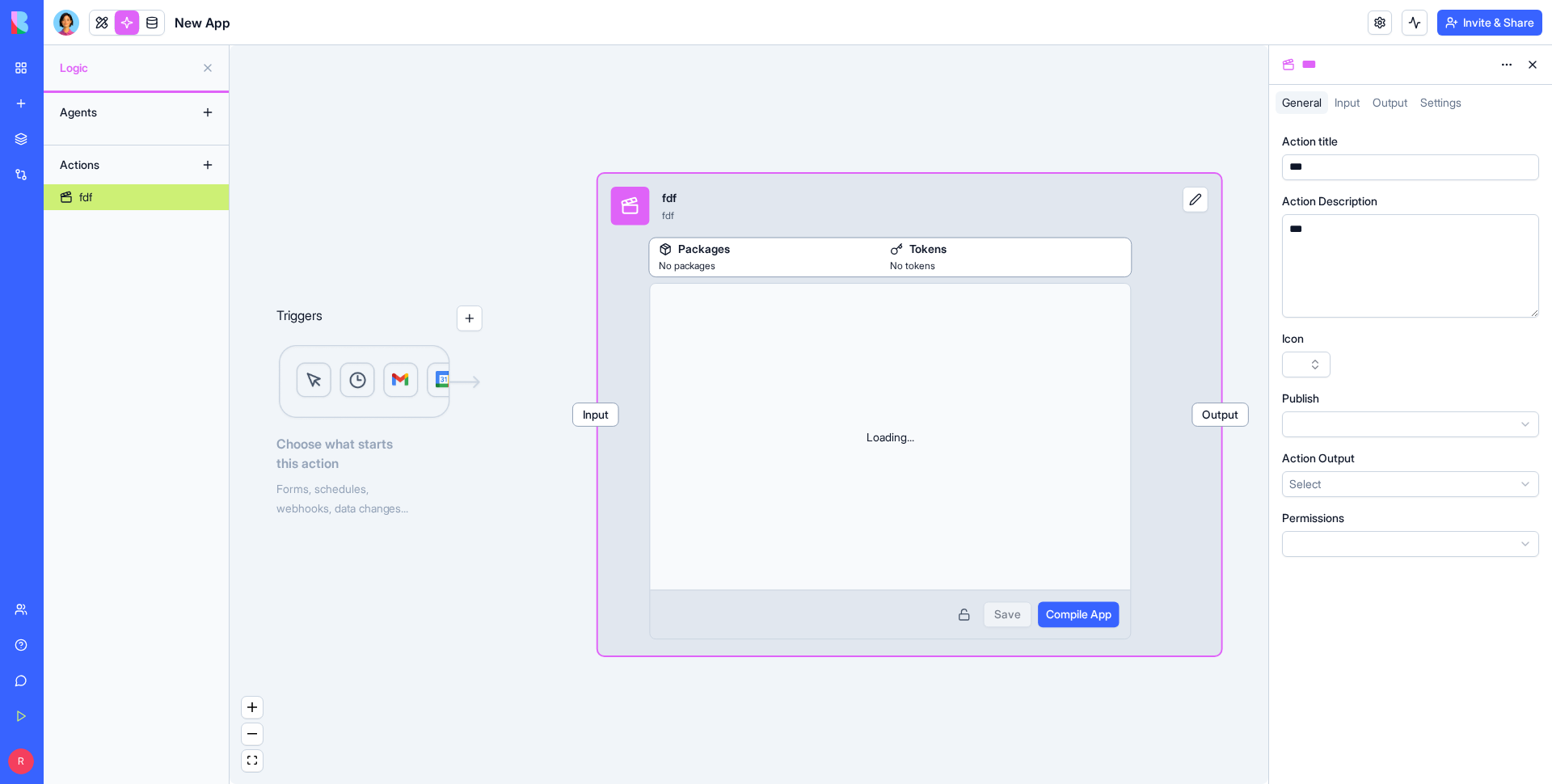
drag, startPoint x: 105, startPoint y: 196, endPoint x: 437, endPoint y: 615, distance: 534.6
click at [437, 371] on div "Triggers Choose what starts this action Forms, schedules, webhooks, data change…" at bounding box center [749, 414] width 1039 height 738
click at [795, 371] on html "BETA My Workspace New app Marketplace Integrations Recent Smart Checklist Manag…" at bounding box center [776, 392] width 1552 height 784
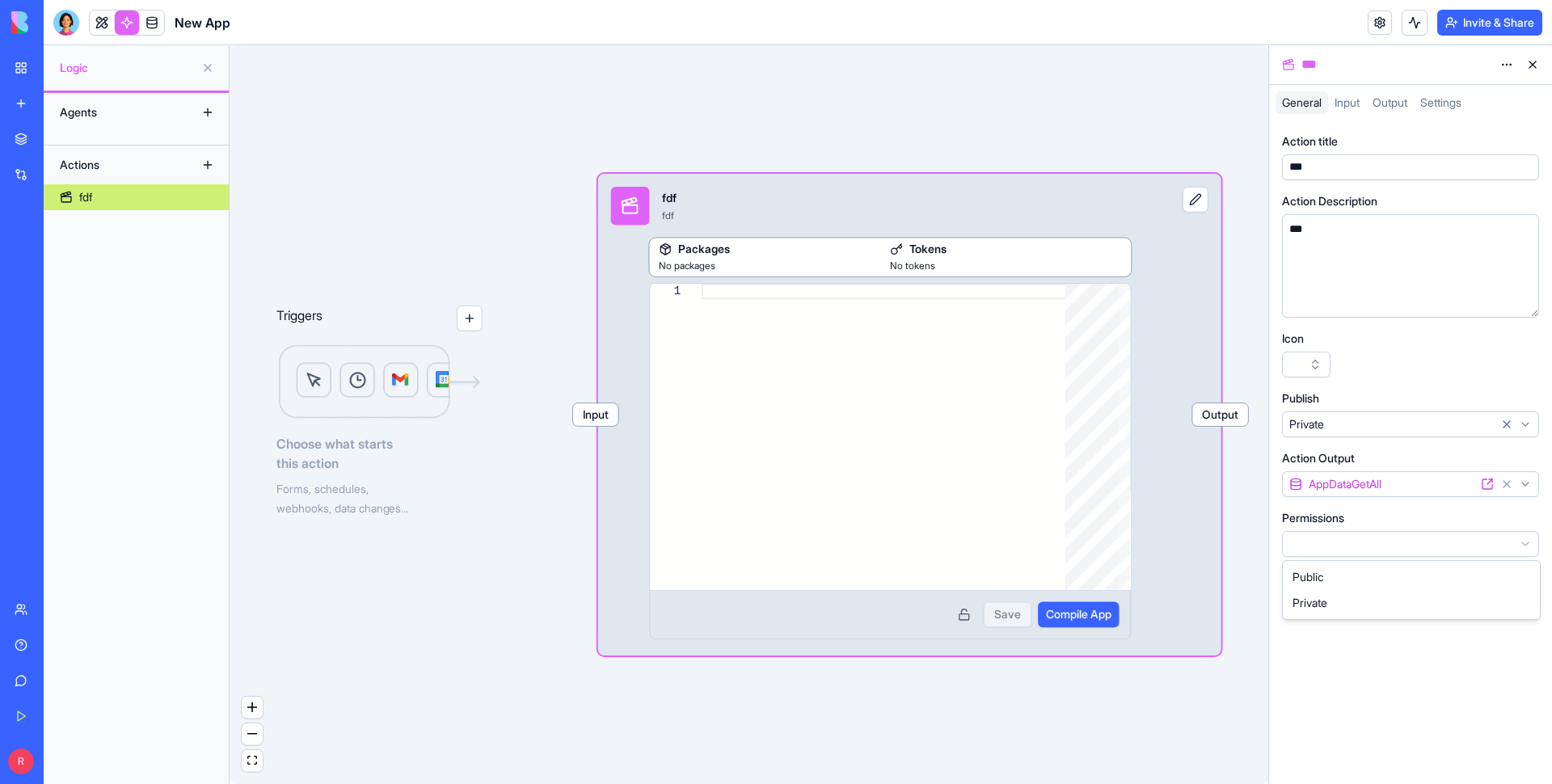
drag, startPoint x: 1342, startPoint y: 545, endPoint x: 1324, endPoint y: 598, distance: 56.0
click at [795, 371] on html "BETA My Workspace New app Marketplace Integrations Recent Smart Checklist Manag…" at bounding box center [776, 392] width 1552 height 784
click at [795, 371] on body "BETA My Workspace New app Marketplace Integrations Recent Smart Checklist Manag…" at bounding box center [776, 392] width 1552 height 784
click at [795, 106] on span "Input" at bounding box center [1347, 102] width 26 height 14
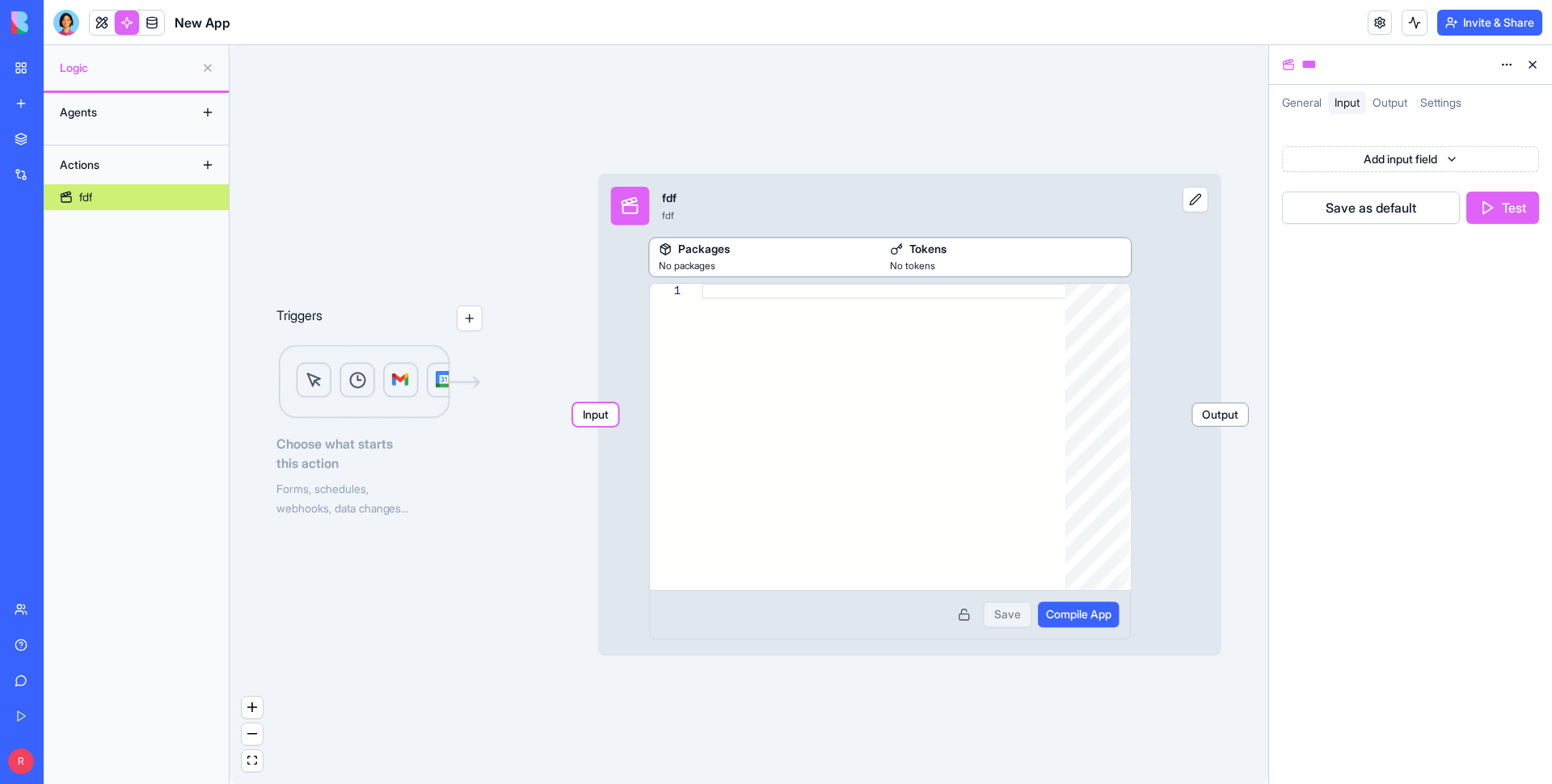
click at [795, 103] on span "Output" at bounding box center [1390, 102] width 35 height 14
click at [795, 97] on span "Settings" at bounding box center [1441, 102] width 41 height 14
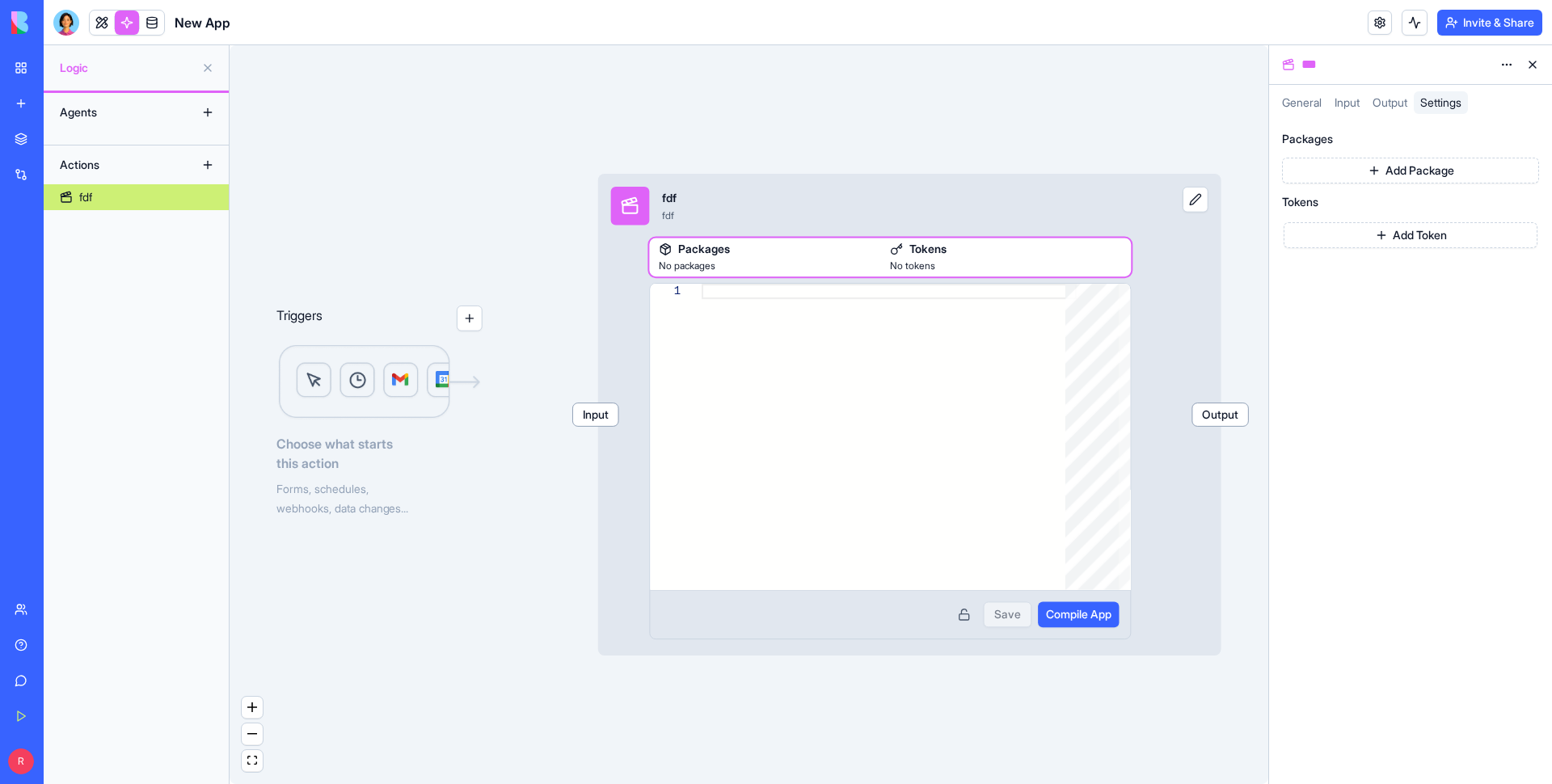
click at [795, 164] on button "Add Package" at bounding box center [1411, 170] width 257 height 25
type input "***"
drag, startPoint x: 1317, startPoint y: 365, endPoint x: 1329, endPoint y: 341, distance: 26.8
click at [795, 365] on div "Packages fdf Cancel Tokens Add Token" at bounding box center [1411, 452] width 283 height 664
click at [795, 227] on button "Add Token" at bounding box center [1411, 235] width 254 height 25
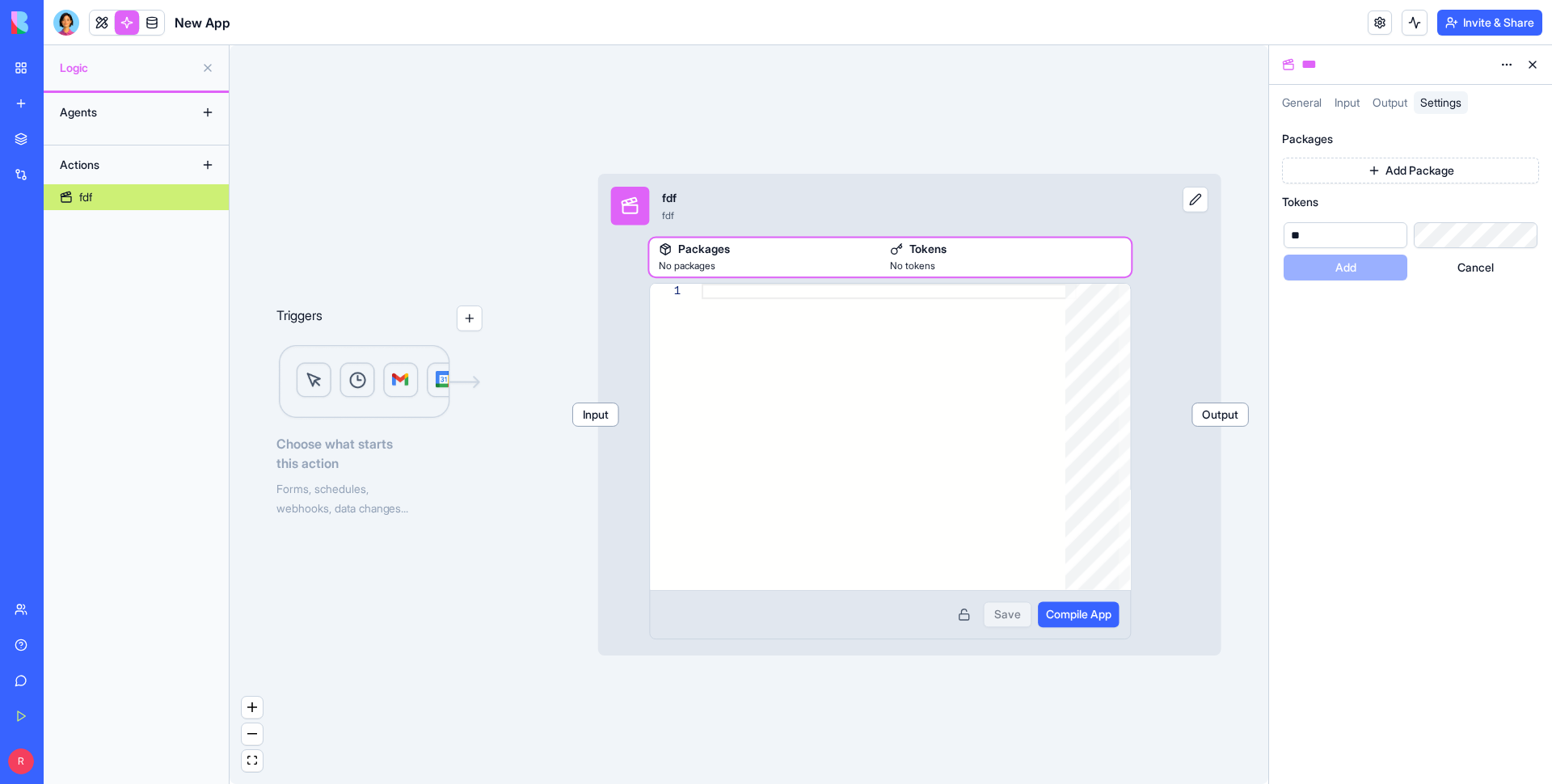
type input "**"
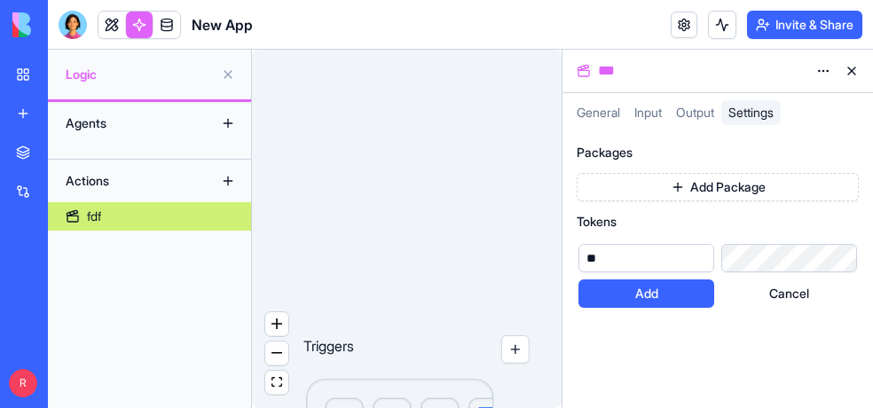
drag, startPoint x: 628, startPoint y: 289, endPoint x: 820, endPoint y: 327, distance: 196.2
click at [628, 289] on button "Add" at bounding box center [647, 294] width 136 height 28
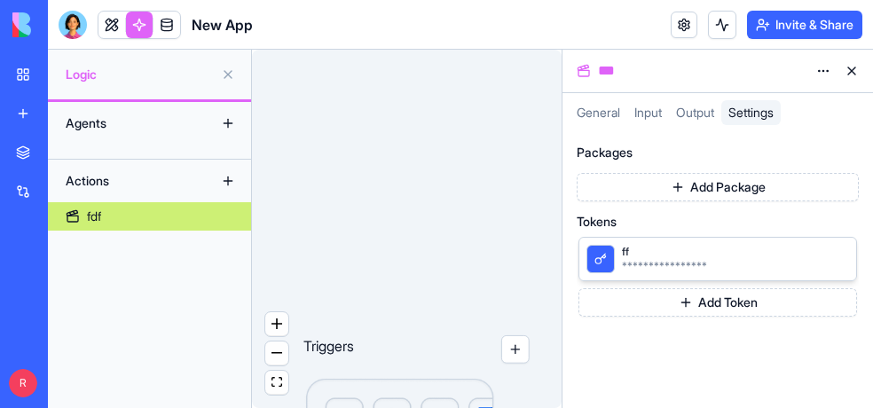
click at [687, 239] on div "**********" at bounding box center [718, 259] width 279 height 44
click at [753, 255] on span "ff" at bounding box center [725, 252] width 206 height 14
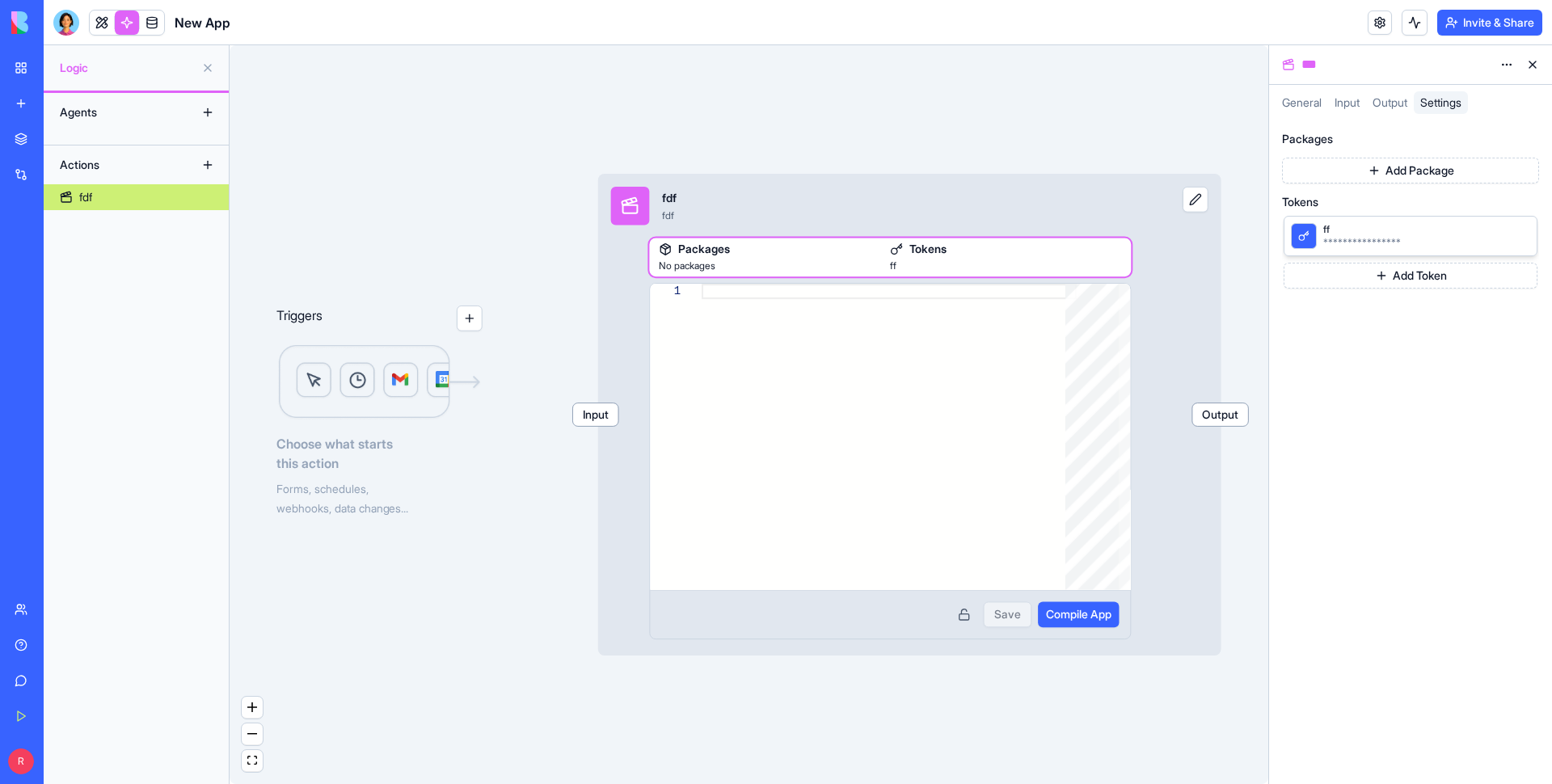
click at [125, 129] on div "Agents" at bounding box center [136, 112] width 185 height 39
click at [193, 119] on div "Agents" at bounding box center [136, 112] width 185 height 39
click at [234, 107] on div "Triggers Choose what starts this action Forms, schedules, webhooks, data change…" at bounding box center [749, 414] width 1039 height 738
click at [207, 111] on button at bounding box center [208, 112] width 26 height 25
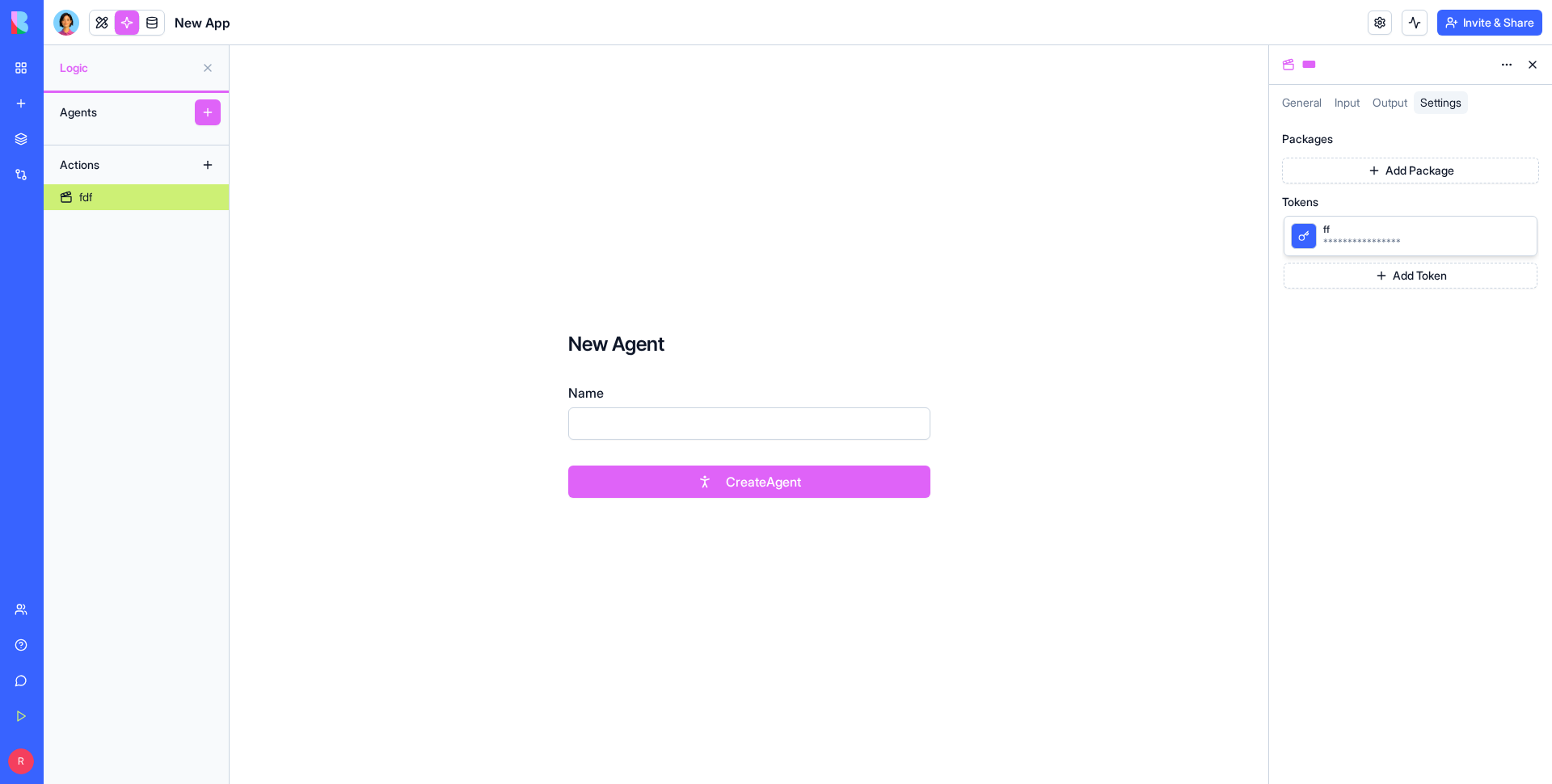
click at [660, 371] on input "Name" at bounding box center [750, 423] width 362 height 33
type input "**********"
click at [694, 371] on button "Create Agent" at bounding box center [750, 482] width 362 height 33
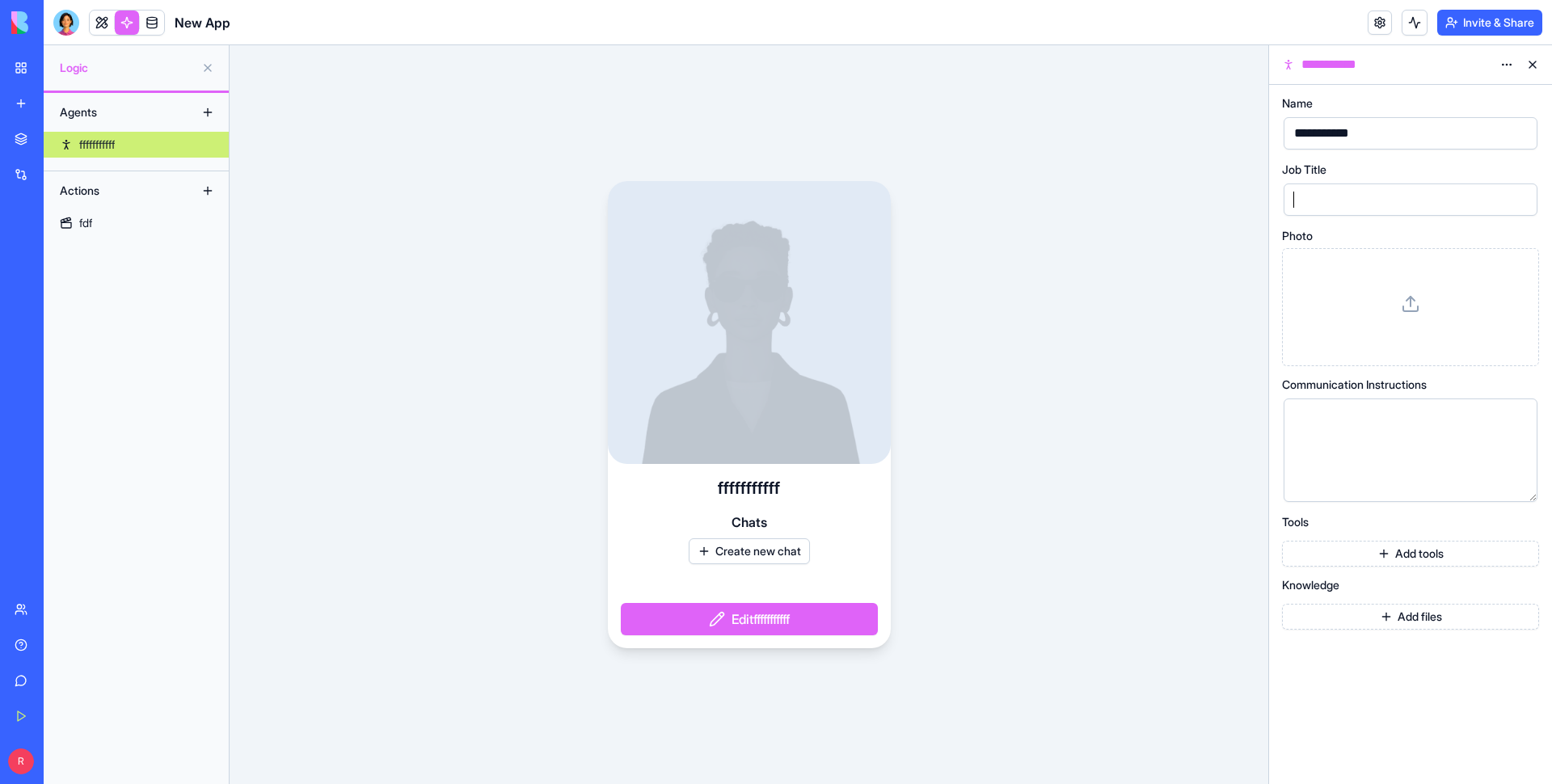
click at [795, 199] on div at bounding box center [1397, 199] width 215 height 25
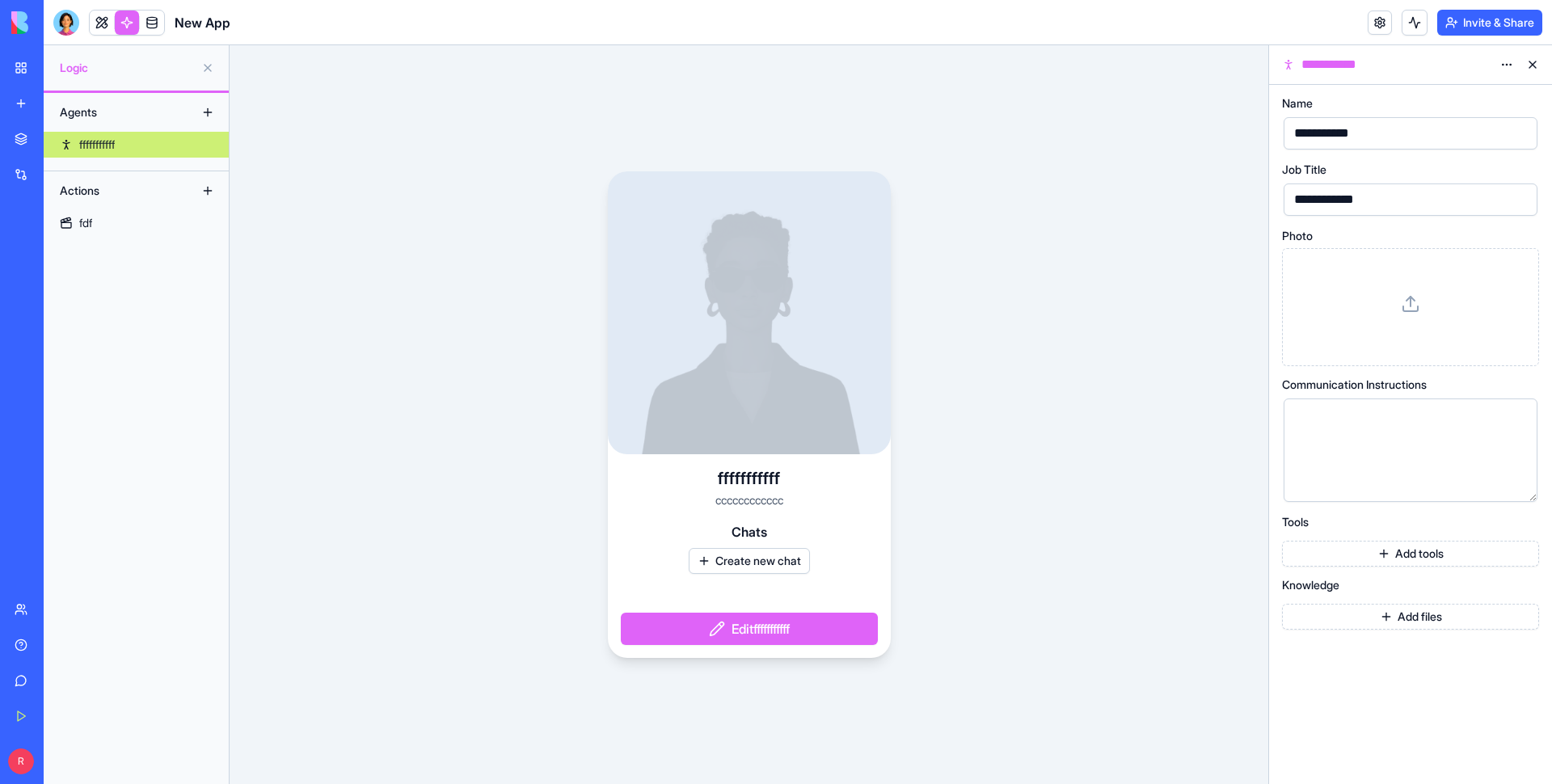
click at [795, 318] on div at bounding box center [1411, 307] width 230 height 90
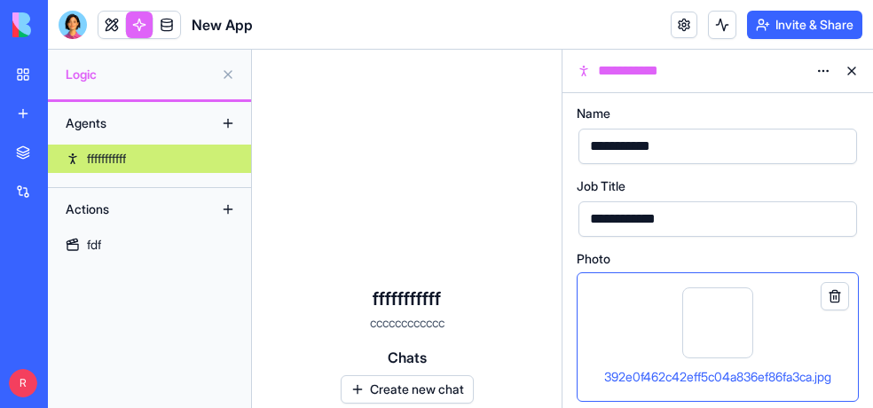
click at [660, 332] on div "392e0f462c42eff5c04a836ef86fa3ca.jpg" at bounding box center [718, 337] width 252 height 99
click at [316, 187] on div at bounding box center [407, 118] width 310 height 310
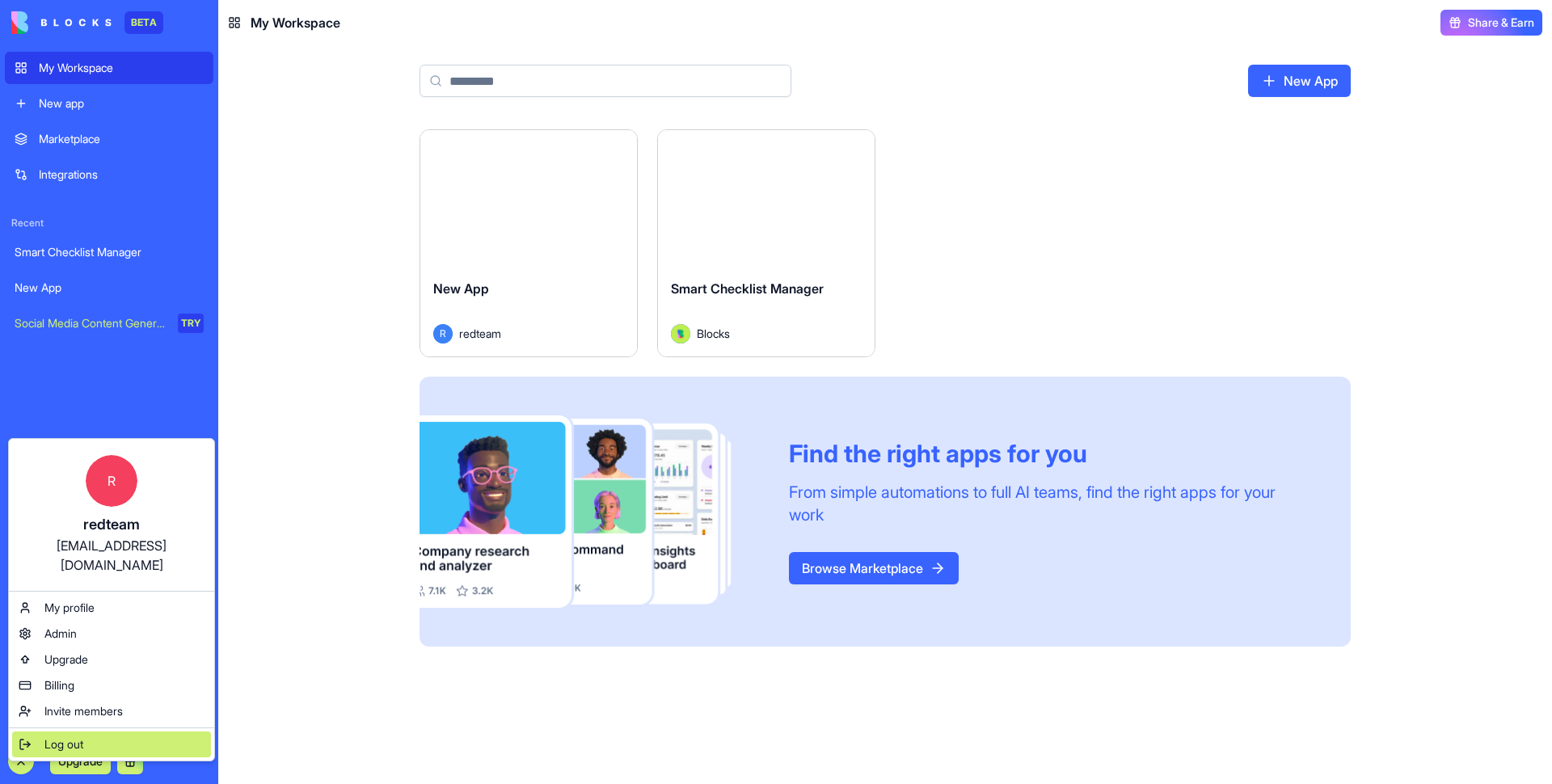
click at [64, 371] on span "Log out" at bounding box center [64, 745] width 39 height 16
